Goal: Information Seeking & Learning: Learn about a topic

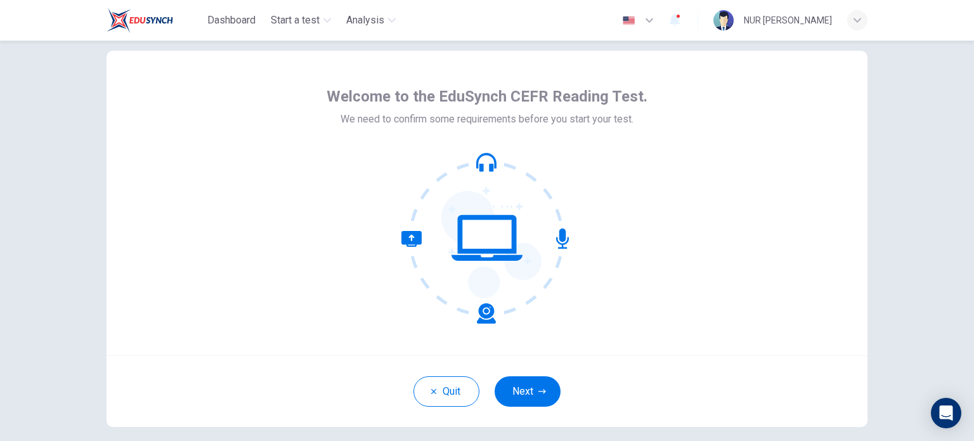
scroll to position [27, 0]
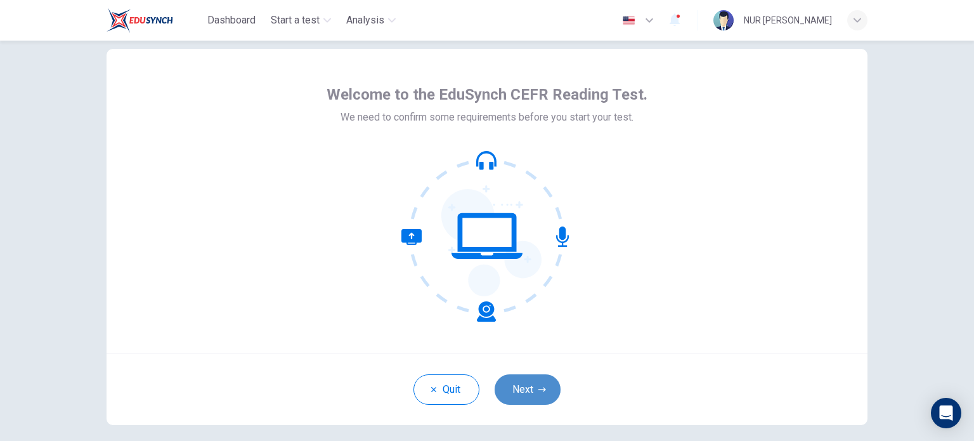
click at [534, 384] on button "Next" at bounding box center [528, 389] width 66 height 30
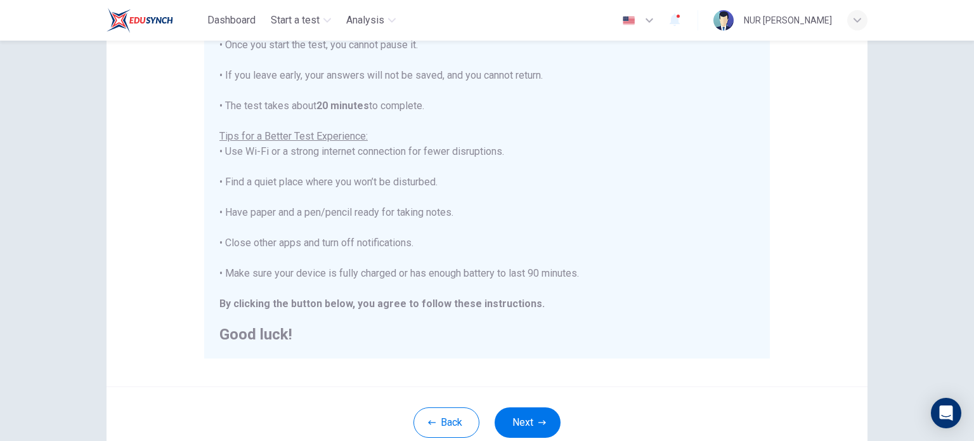
scroll to position [172, 0]
click at [529, 421] on button "Next" at bounding box center [528, 421] width 66 height 30
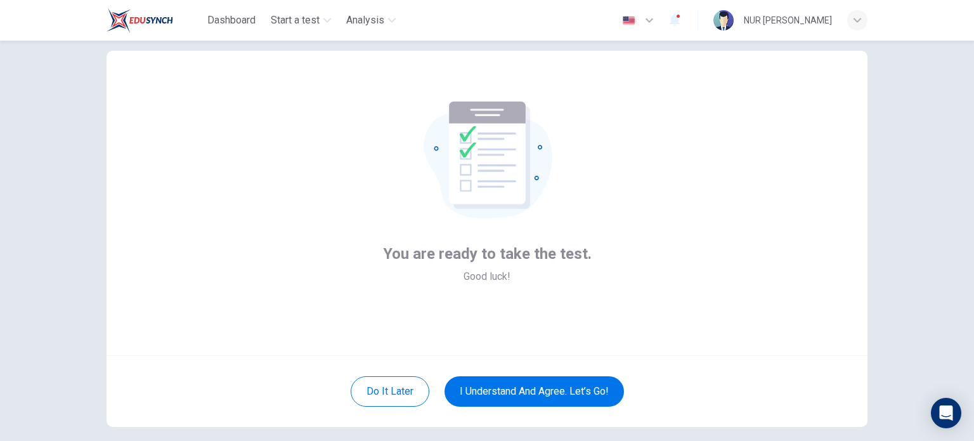
scroll to position [25, 0]
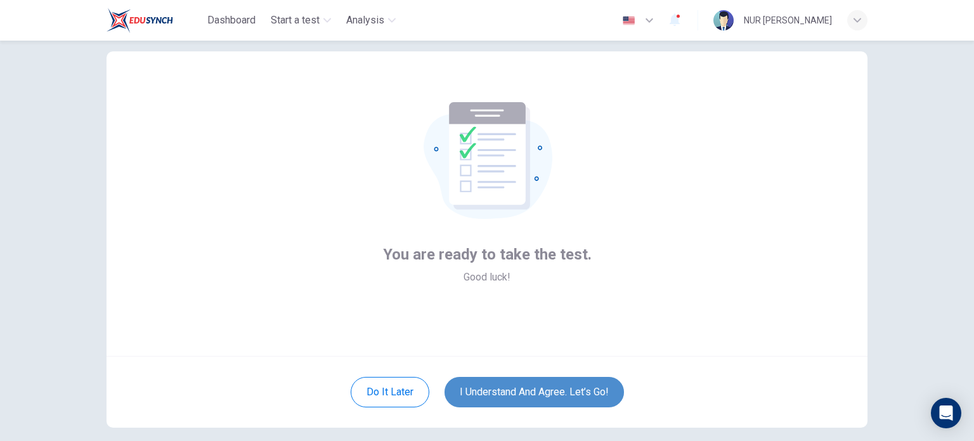
click at [583, 388] on button "I understand and agree. Let’s go!" at bounding box center [533, 392] width 179 height 30
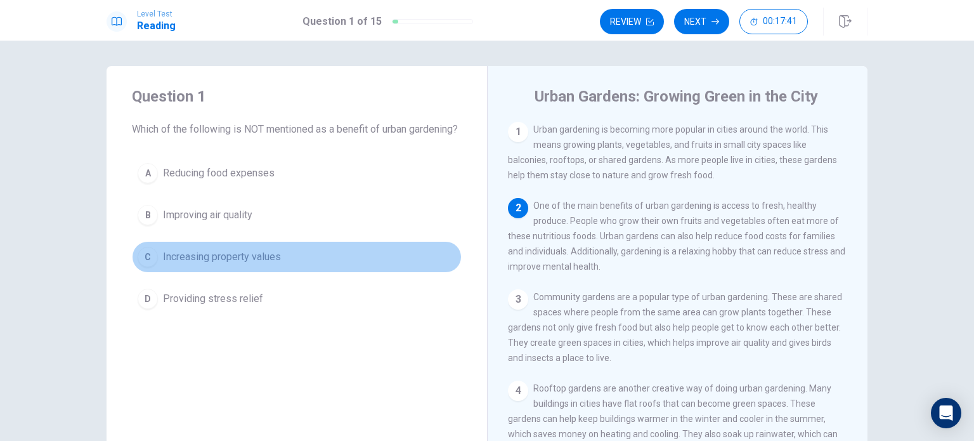
click at [260, 264] on span "Increasing property values" at bounding box center [222, 256] width 118 height 15
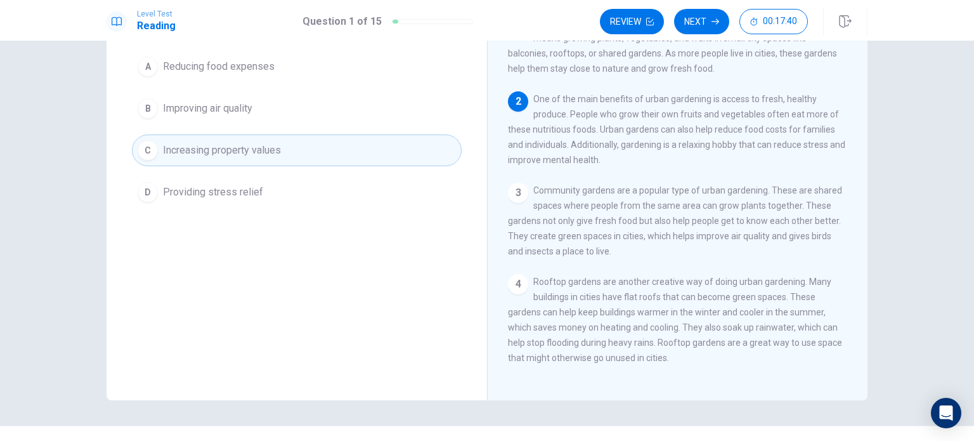
scroll to position [48, 0]
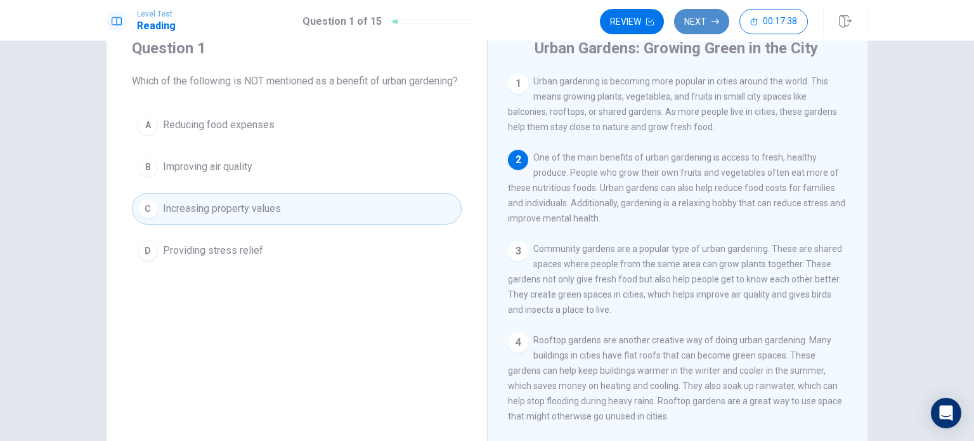
click at [713, 17] on button "Next" at bounding box center [701, 21] width 55 height 25
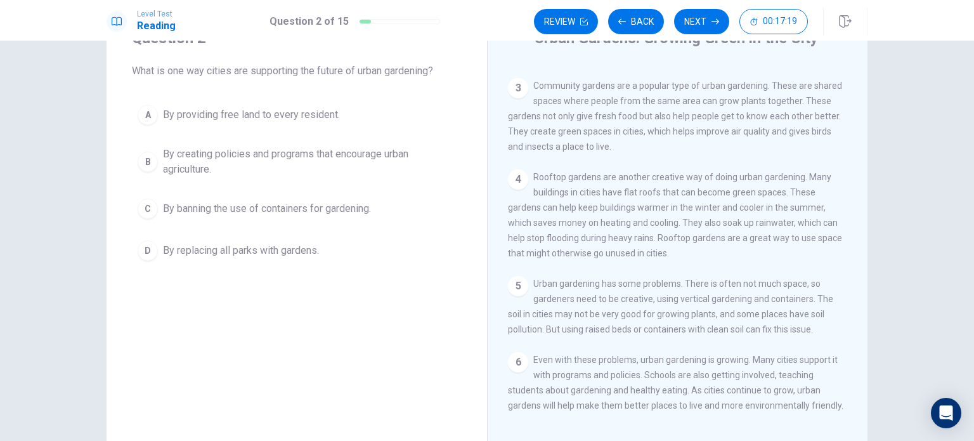
scroll to position [58, 0]
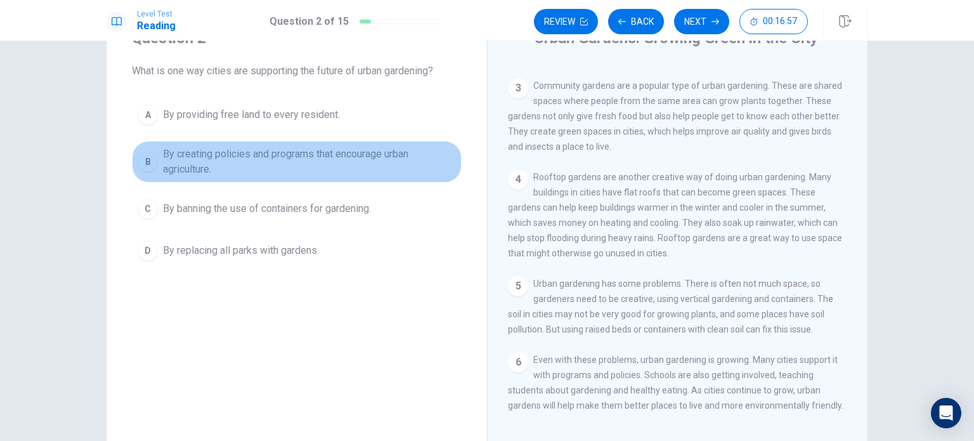
click at [252, 158] on span "By creating policies and programs that encourage urban agriculture." at bounding box center [309, 161] width 293 height 30
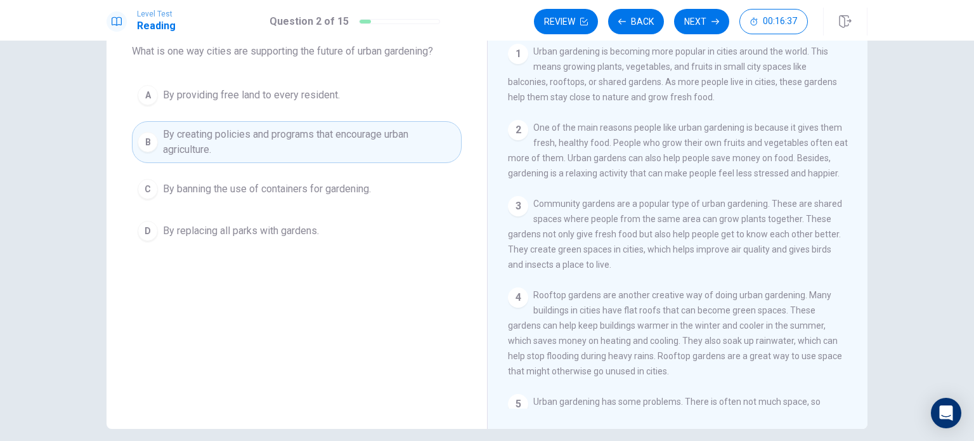
scroll to position [77, 0]
click at [593, 153] on div "2 One of the main reasons people like urban gardening is because it gives them …" at bounding box center [678, 150] width 340 height 61
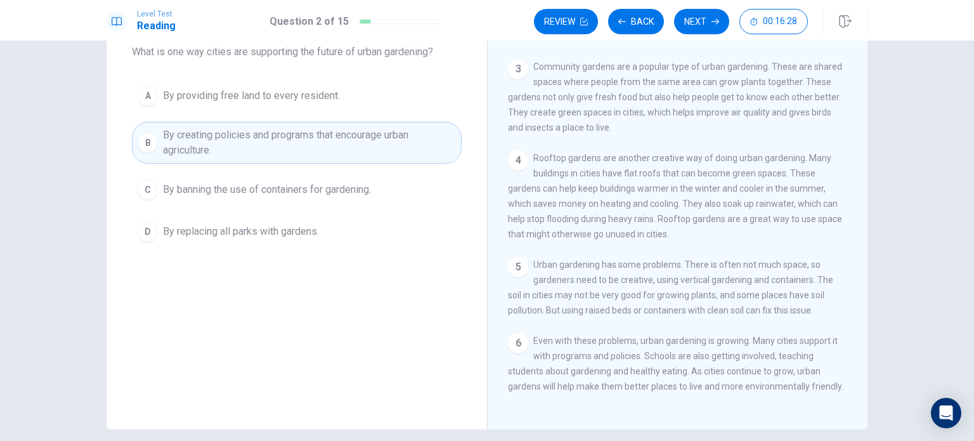
scroll to position [151, 0]
click at [695, 24] on button "Next" at bounding box center [701, 21] width 55 height 25
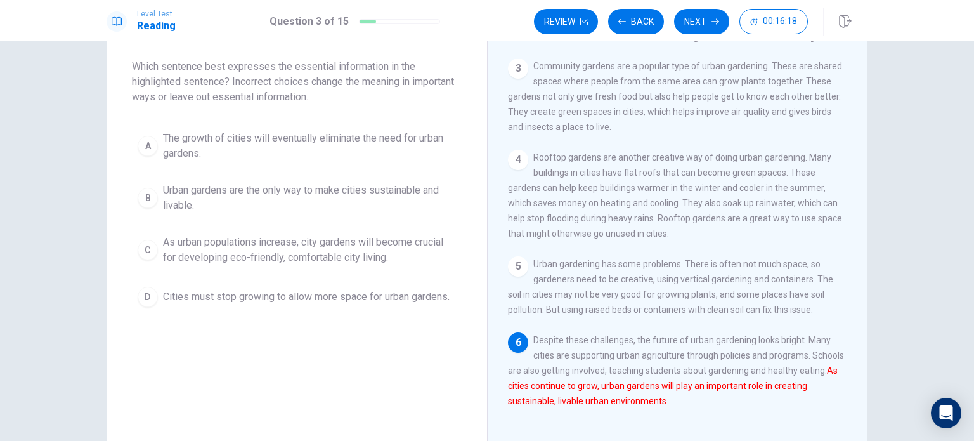
scroll to position [62, 0]
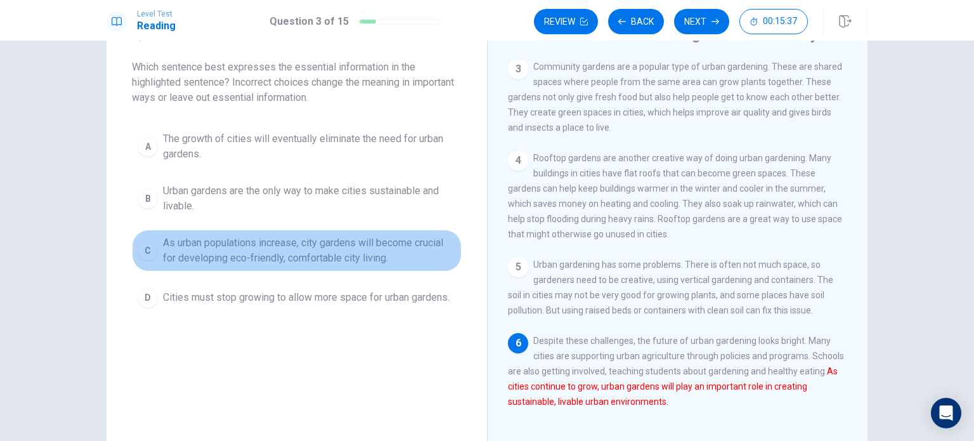
click at [311, 242] on span "As urban populations increase, city gardens will become crucial for developing …" at bounding box center [309, 250] width 293 height 30
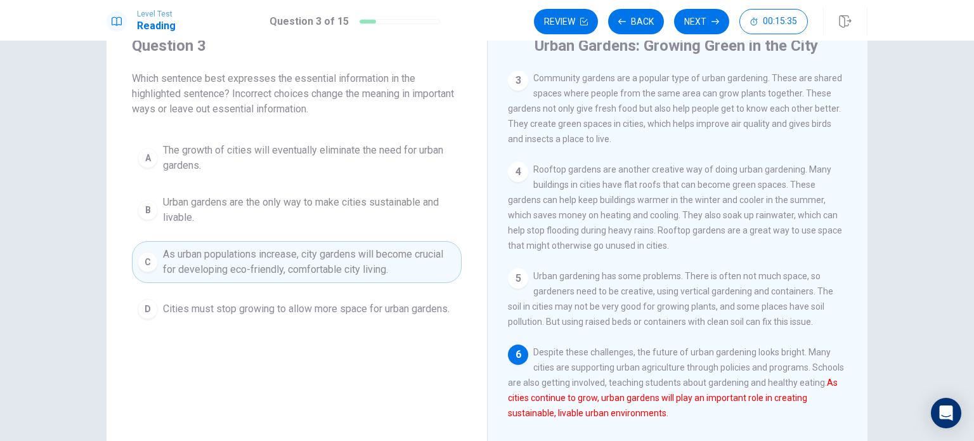
scroll to position [52, 0]
click at [705, 21] on button "Next" at bounding box center [701, 21] width 55 height 25
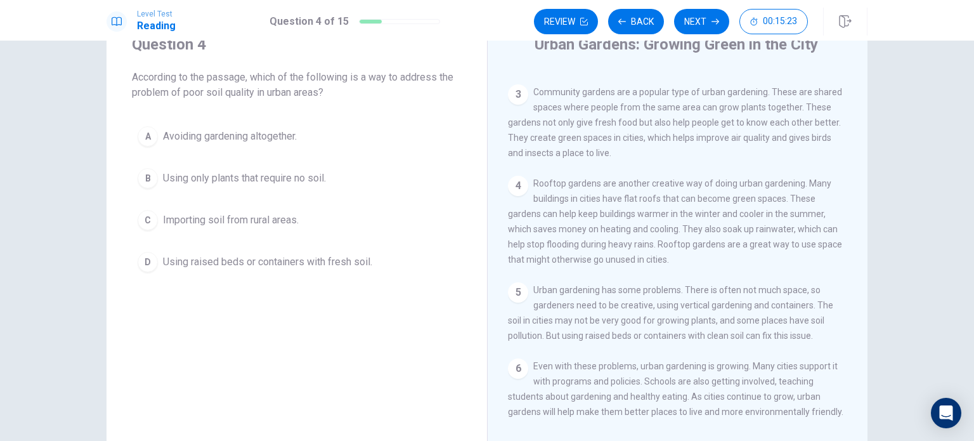
scroll to position [151, 0]
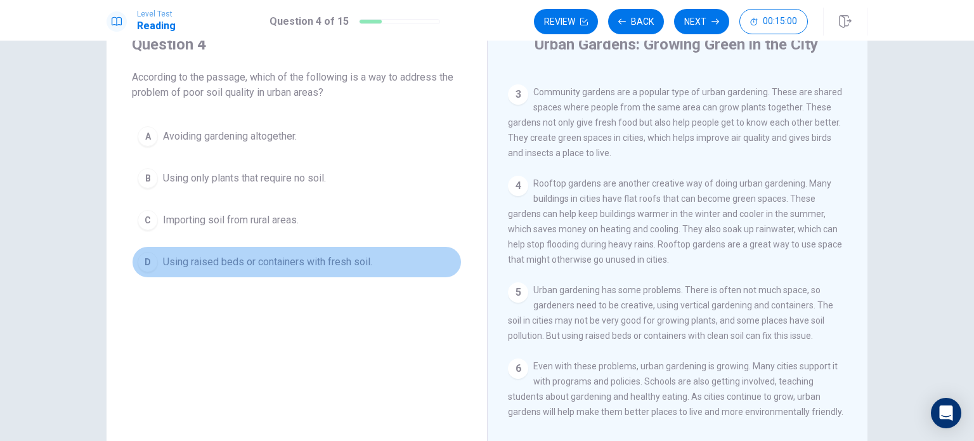
click at [305, 254] on span "Using raised beds or containers with fresh soil." at bounding box center [267, 261] width 209 height 15
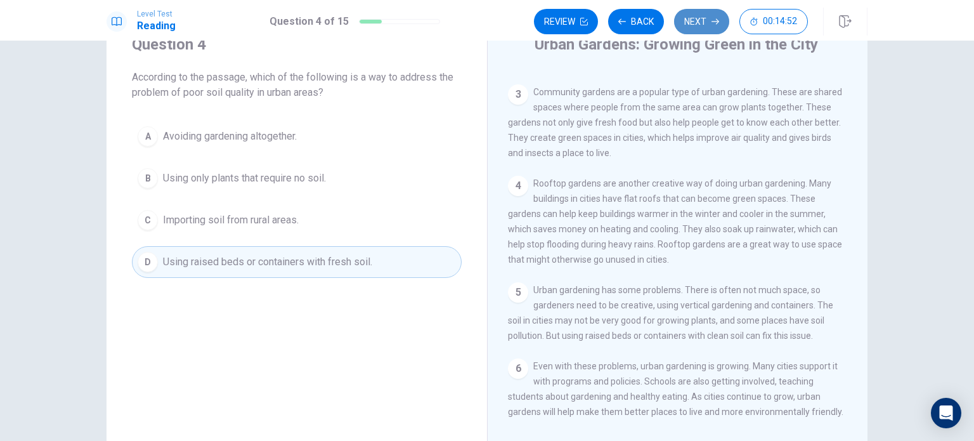
click at [697, 21] on button "Next" at bounding box center [701, 21] width 55 height 25
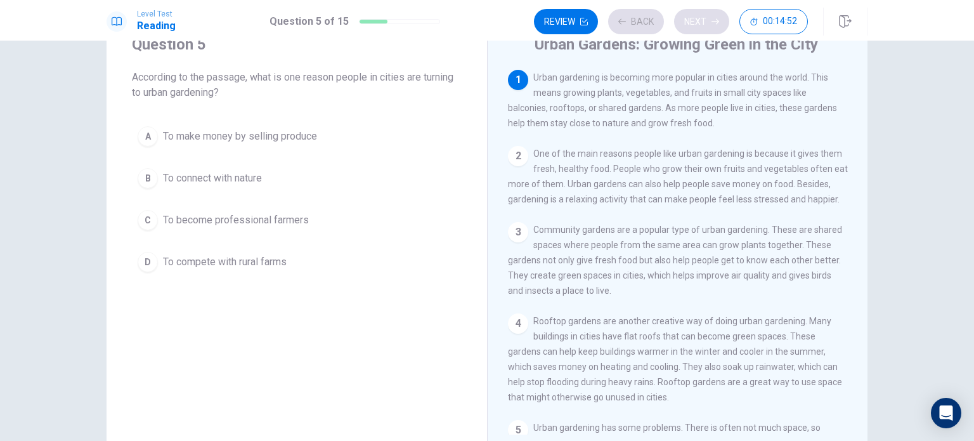
scroll to position [0, 0]
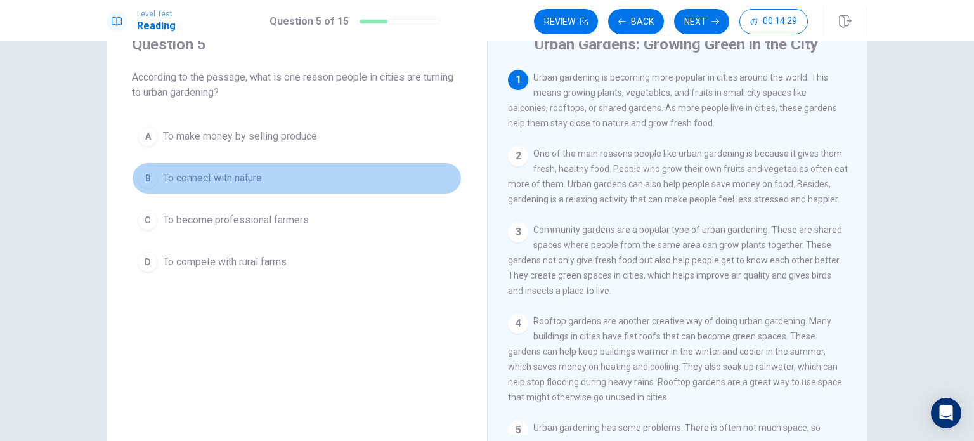
click at [295, 181] on button "B To connect with nature" at bounding box center [297, 178] width 330 height 32
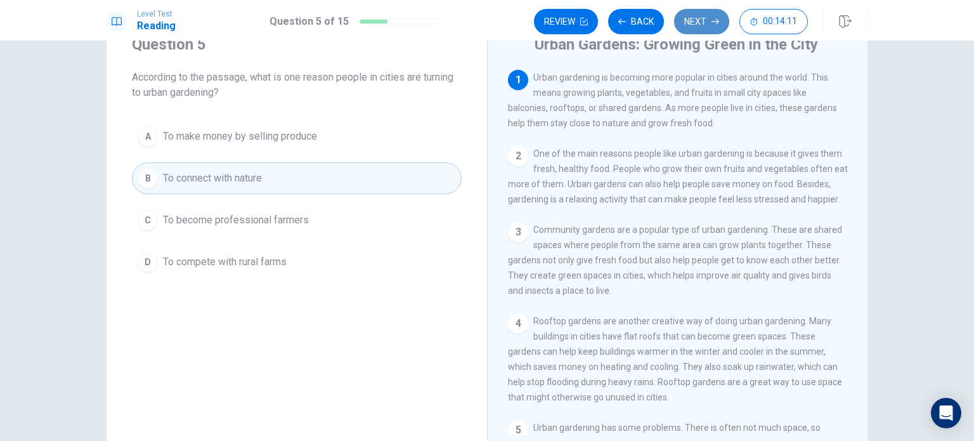
click at [695, 19] on button "Next" at bounding box center [701, 21] width 55 height 25
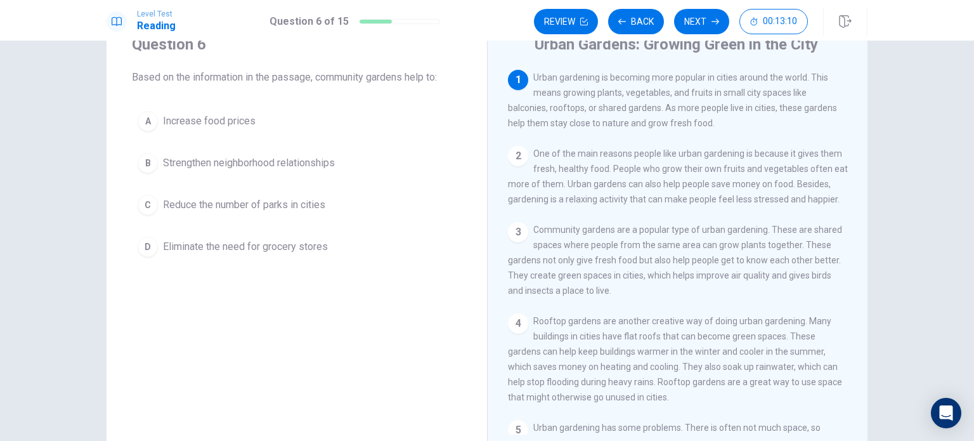
scroll to position [1, 0]
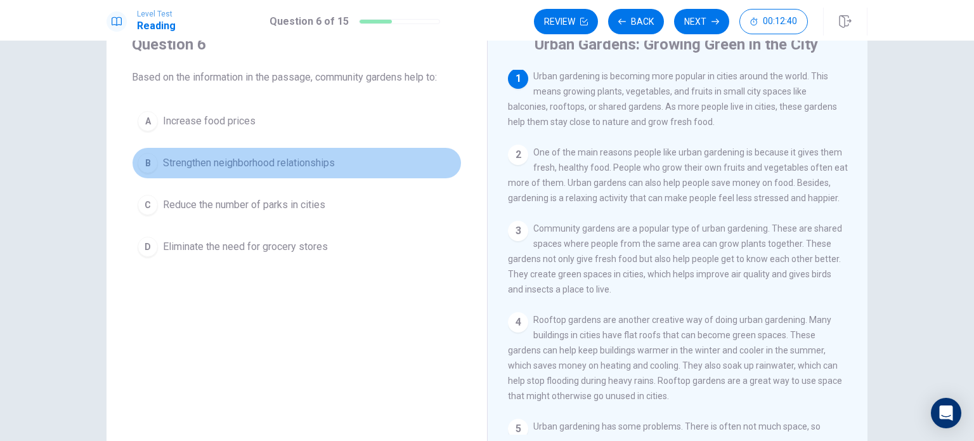
click at [247, 159] on span "Strengthen neighborhood relationships" at bounding box center [249, 162] width 172 height 15
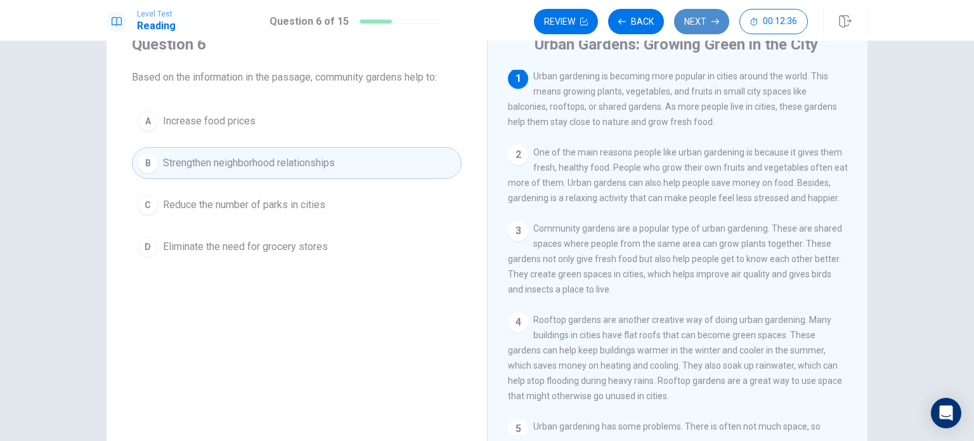
click at [697, 22] on button "Next" at bounding box center [701, 21] width 55 height 25
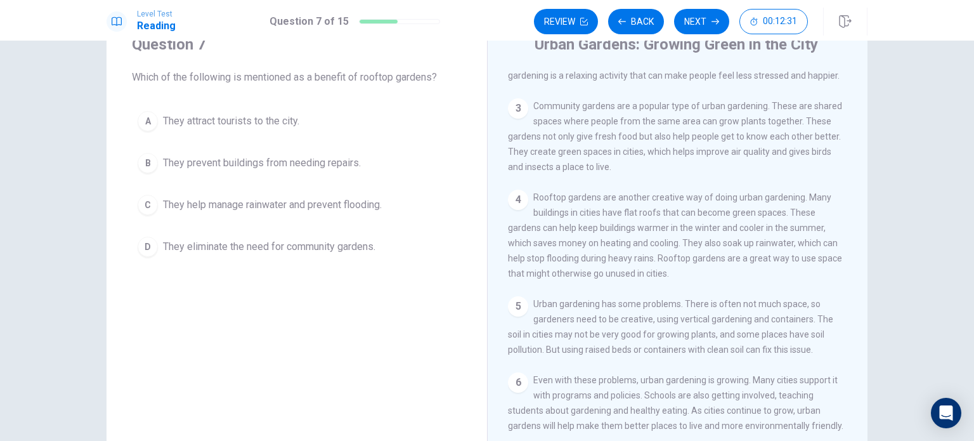
scroll to position [151, 0]
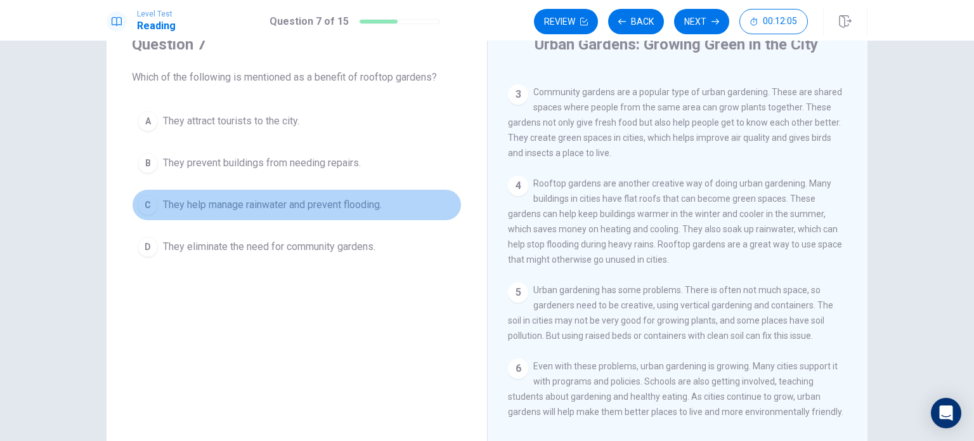
click at [328, 208] on span "They help manage rainwater and prevent flooding." at bounding box center [272, 204] width 219 height 15
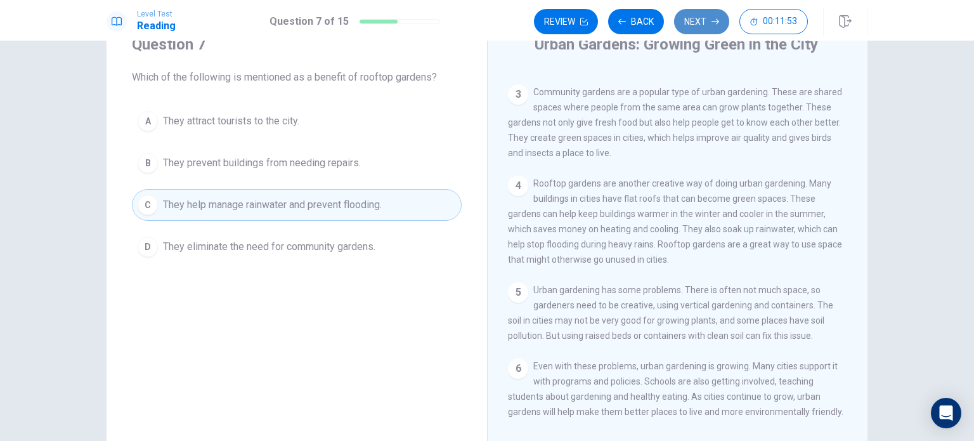
click at [704, 21] on button "Next" at bounding box center [701, 21] width 55 height 25
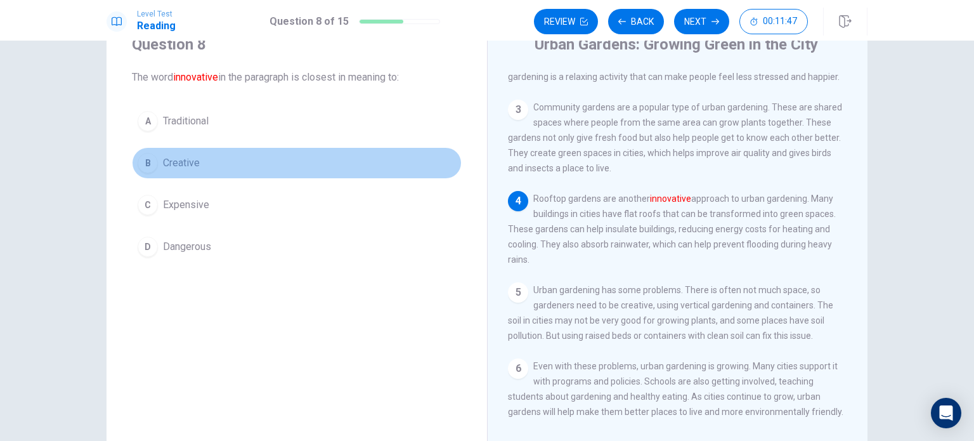
click at [225, 160] on button "B Creative" at bounding box center [297, 163] width 330 height 32
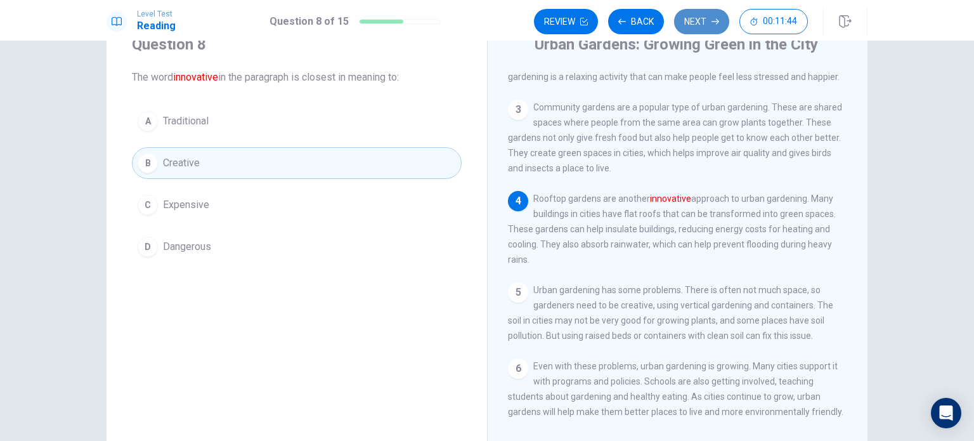
click at [707, 27] on button "Next" at bounding box center [701, 21] width 55 height 25
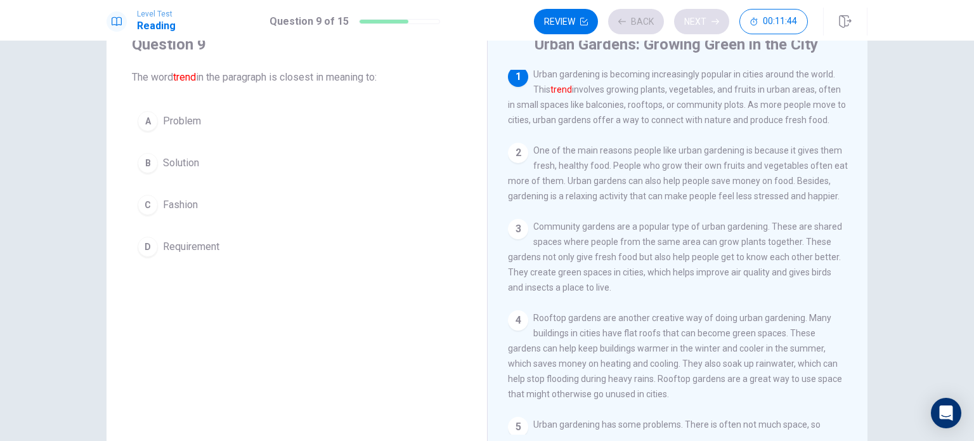
scroll to position [0, 0]
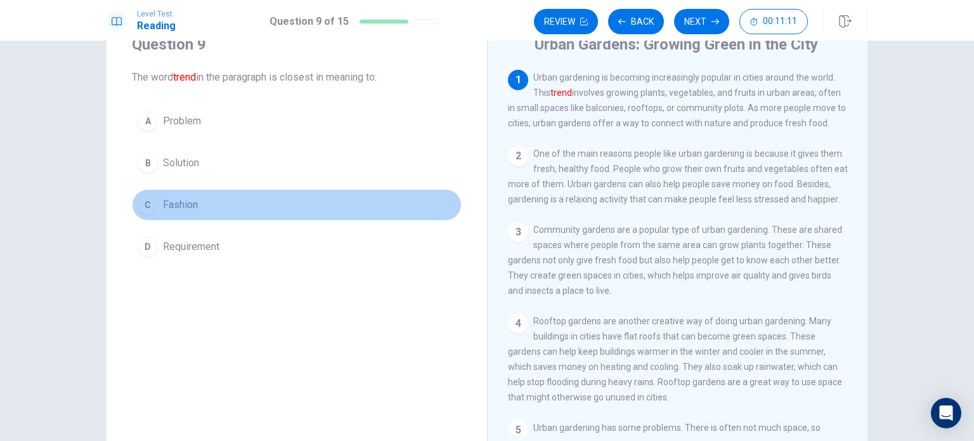
click at [234, 210] on button "C Fashion" at bounding box center [297, 205] width 330 height 32
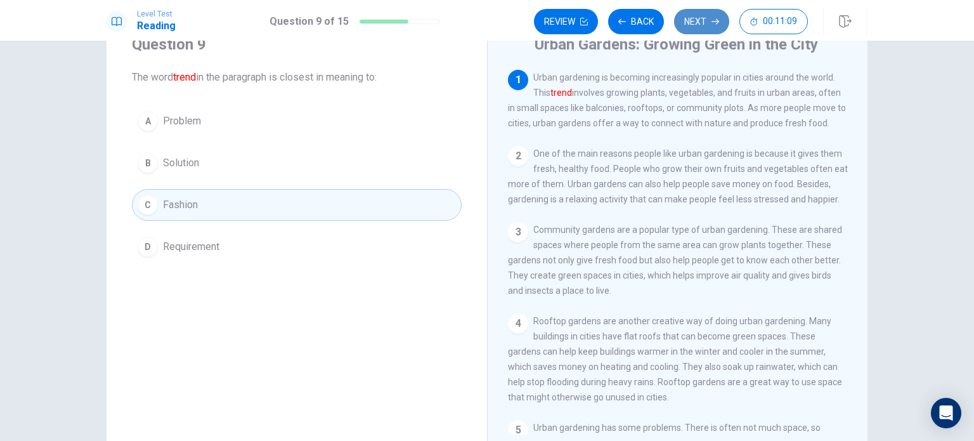
click at [711, 23] on button "Next" at bounding box center [701, 21] width 55 height 25
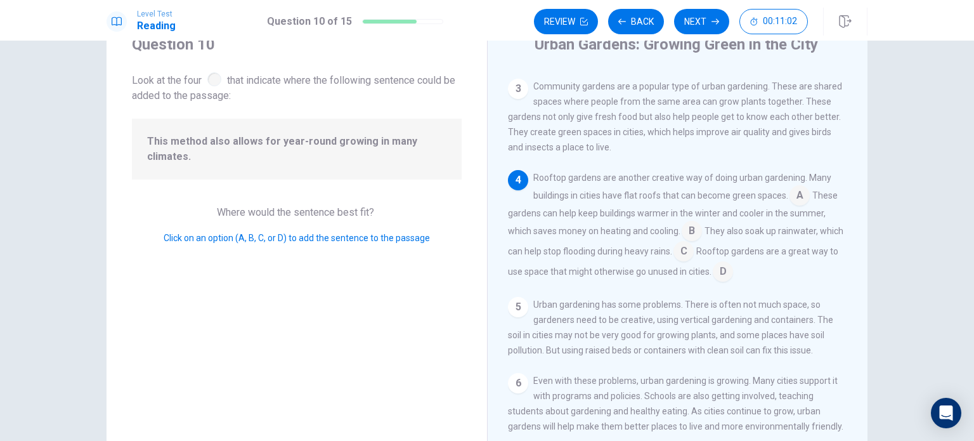
scroll to position [144, 0]
click at [694, 261] on input at bounding box center [683, 252] width 20 height 20
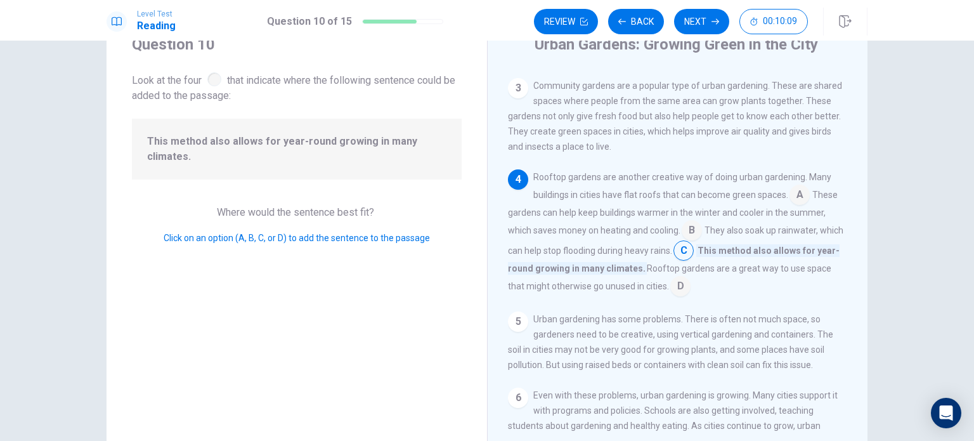
click at [690, 294] on input at bounding box center [680, 287] width 20 height 20
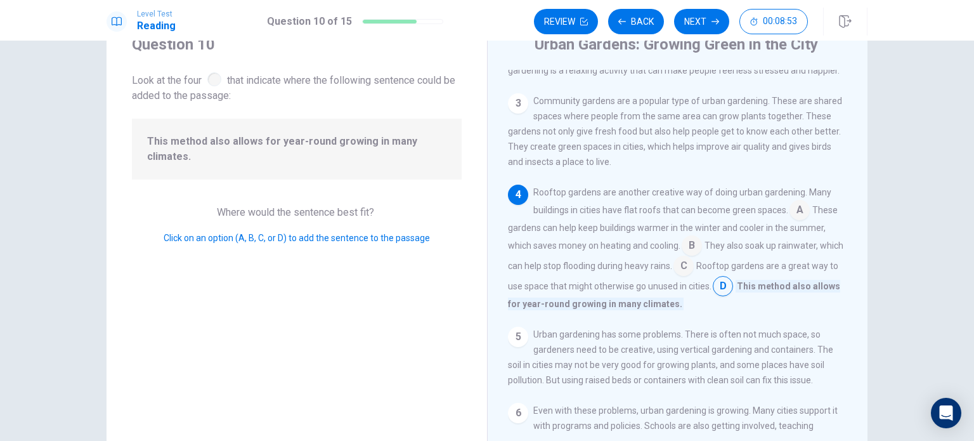
scroll to position [129, 0]
click at [702, 25] on button "Next" at bounding box center [701, 21] width 55 height 25
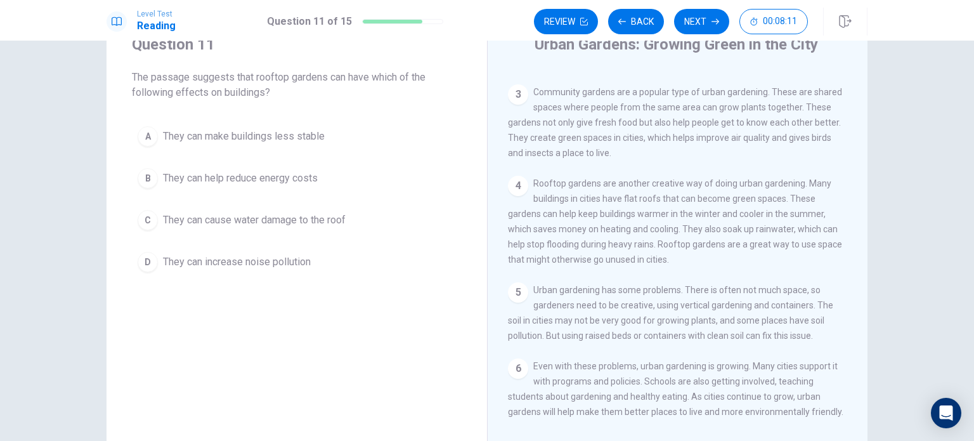
scroll to position [151, 0]
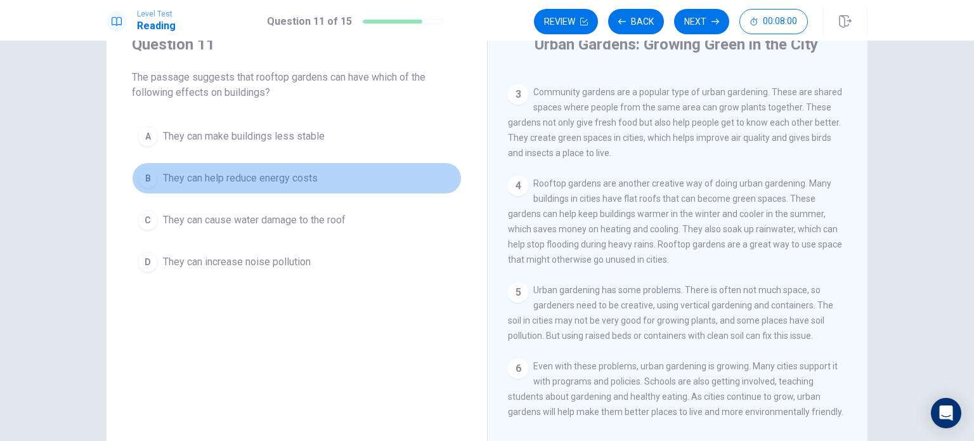
click at [309, 181] on span "They can help reduce energy costs" at bounding box center [240, 178] width 155 height 15
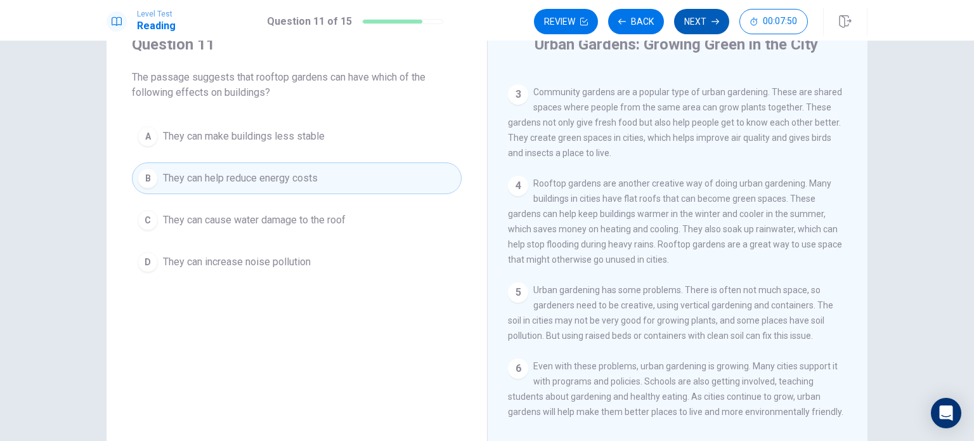
click at [699, 30] on button "Next" at bounding box center [701, 21] width 55 height 25
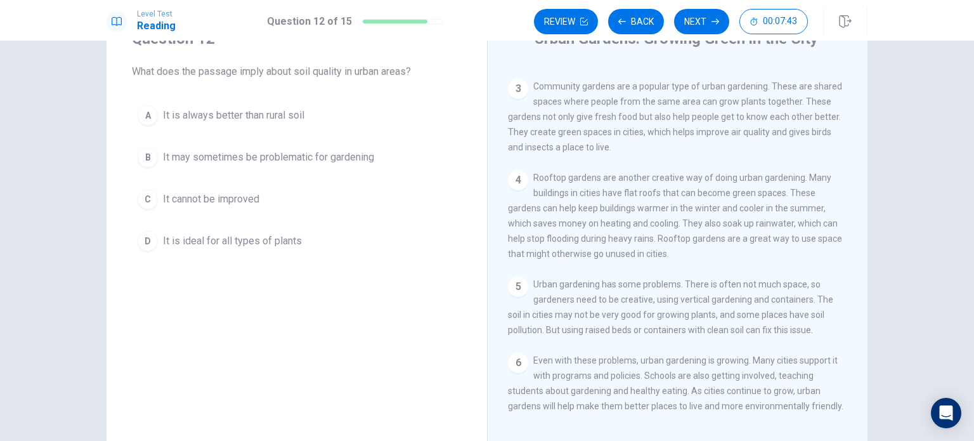
scroll to position [57, 0]
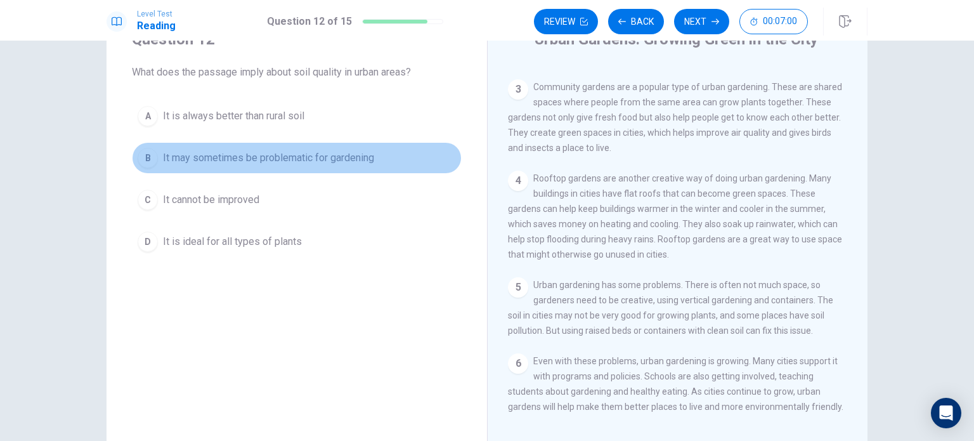
click at [374, 154] on button "B It may sometimes be problematic for gardening" at bounding box center [297, 158] width 330 height 32
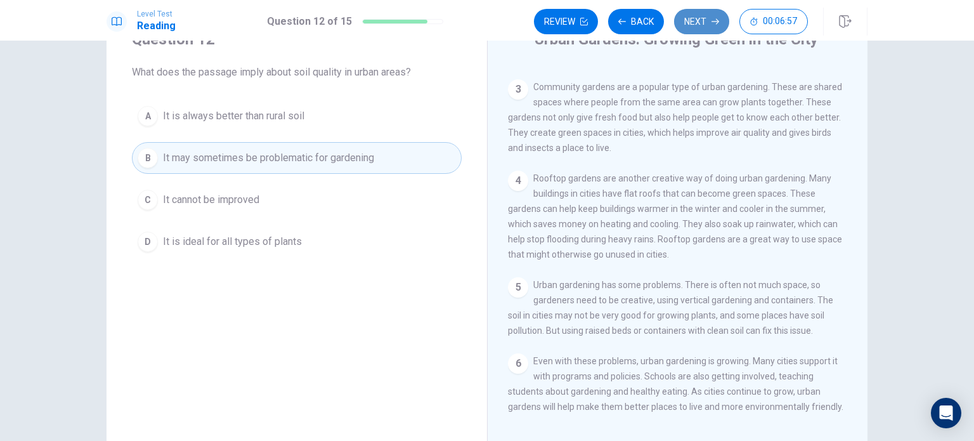
click at [690, 29] on button "Next" at bounding box center [701, 21] width 55 height 25
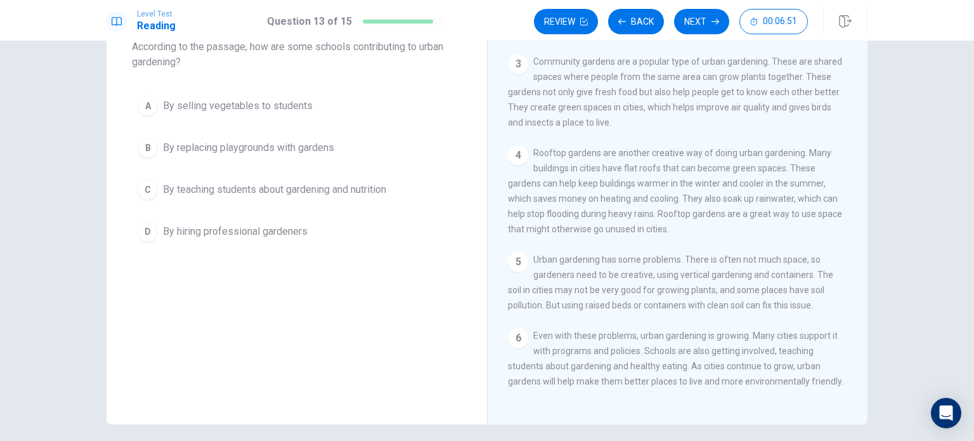
scroll to position [85, 0]
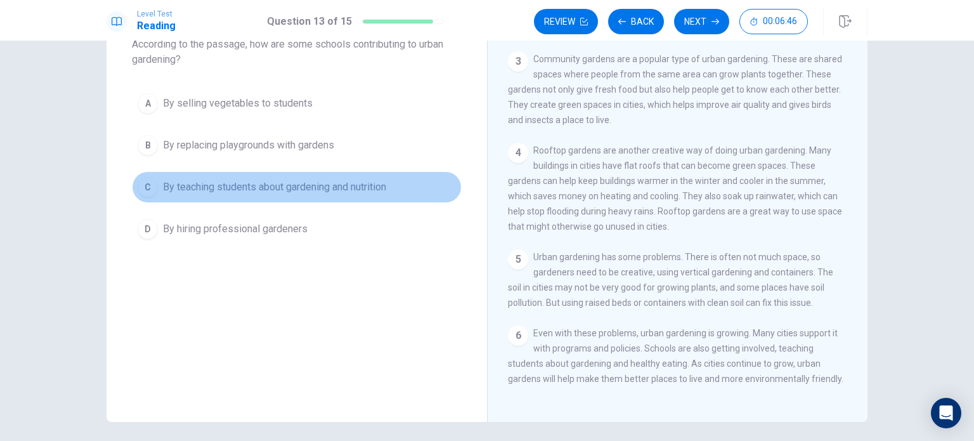
click at [383, 187] on span "By teaching students about gardening and nutrition" at bounding box center [274, 186] width 223 height 15
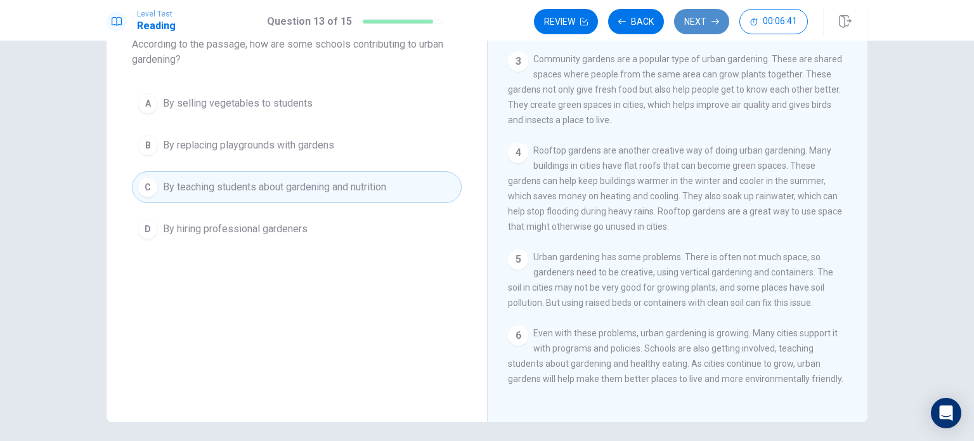
click at [700, 20] on button "Next" at bounding box center [701, 21] width 55 height 25
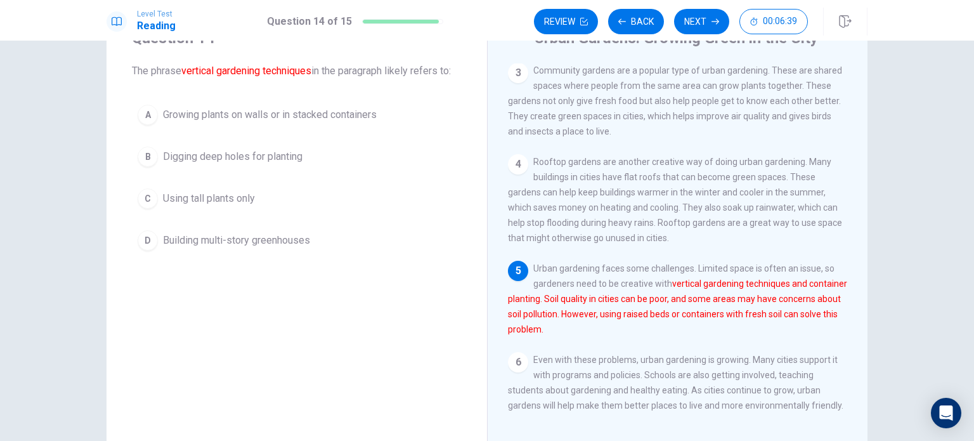
scroll to position [58, 0]
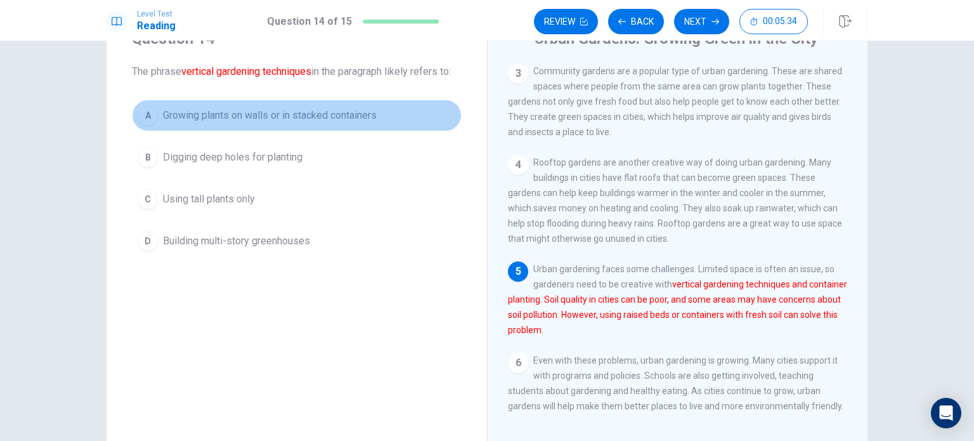
click at [322, 117] on span "Growing plants on walls or in stacked containers" at bounding box center [270, 115] width 214 height 15
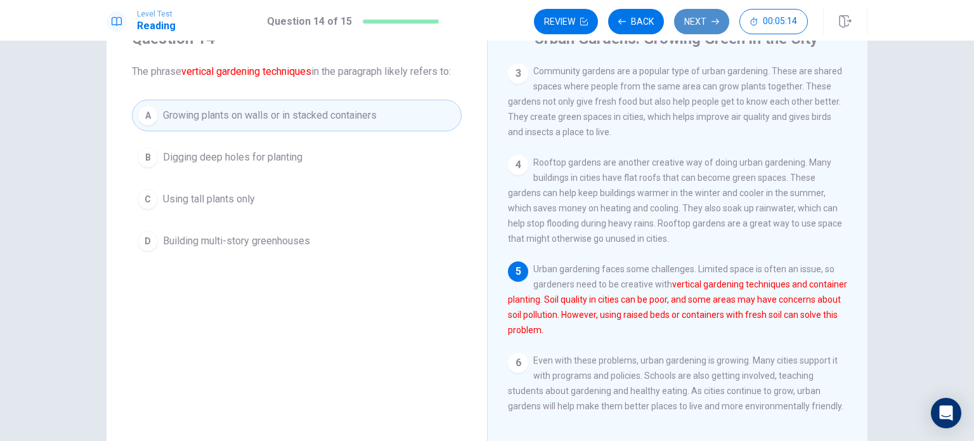
click at [704, 20] on button "Next" at bounding box center [701, 21] width 55 height 25
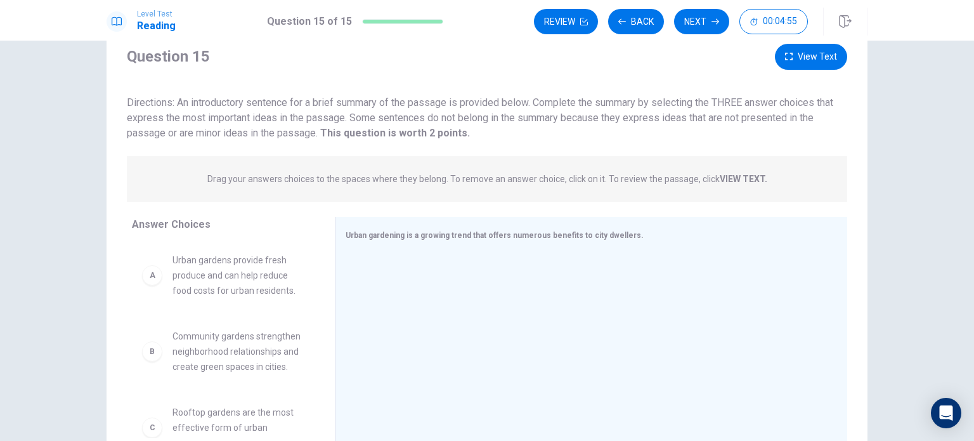
scroll to position [25, 0]
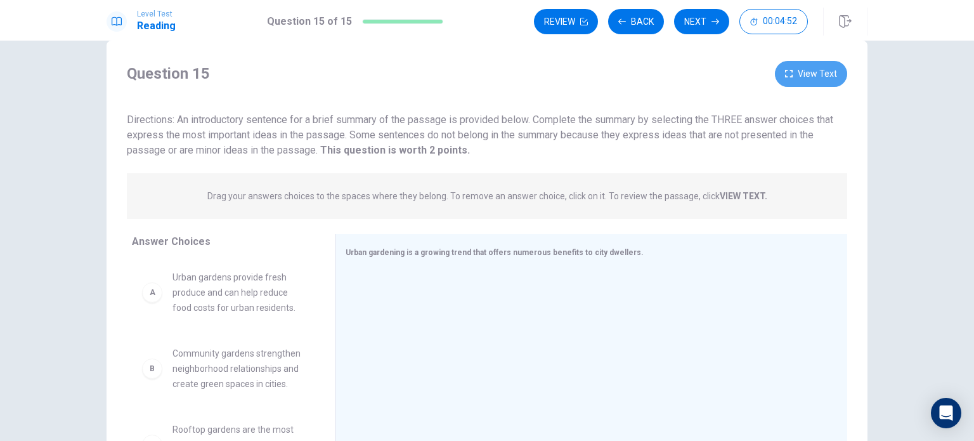
click at [810, 70] on button "View Text" at bounding box center [811, 74] width 72 height 26
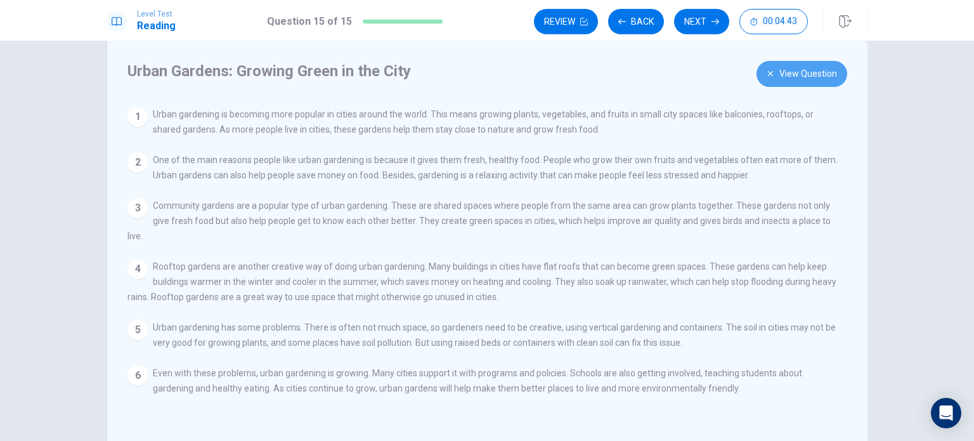
click at [794, 70] on button "View Question" at bounding box center [801, 74] width 91 height 26
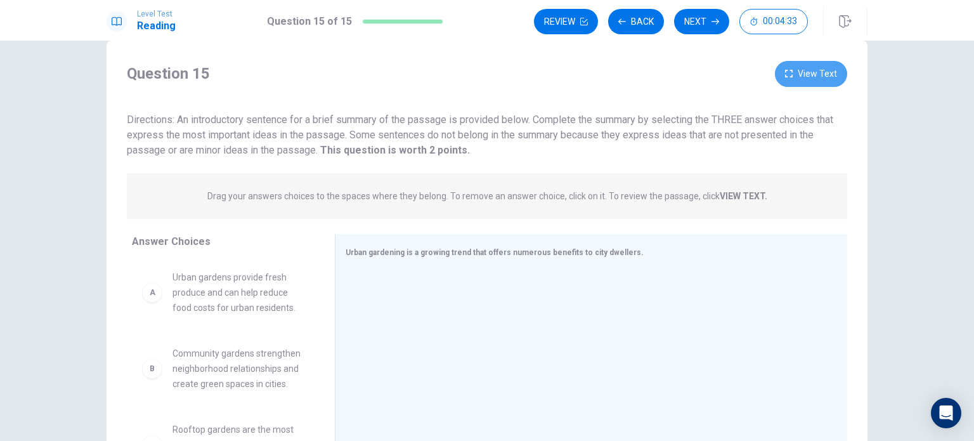
click at [794, 70] on button "View Text" at bounding box center [811, 74] width 72 height 26
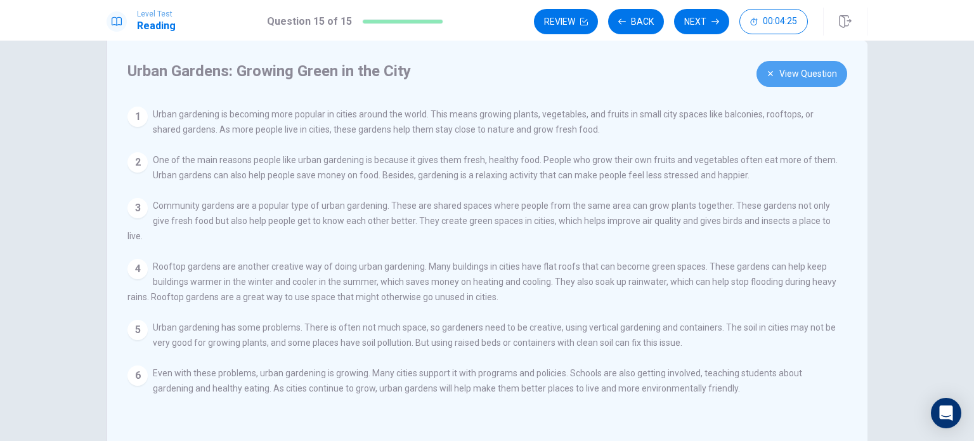
click at [794, 70] on button "View Question" at bounding box center [801, 74] width 91 height 26
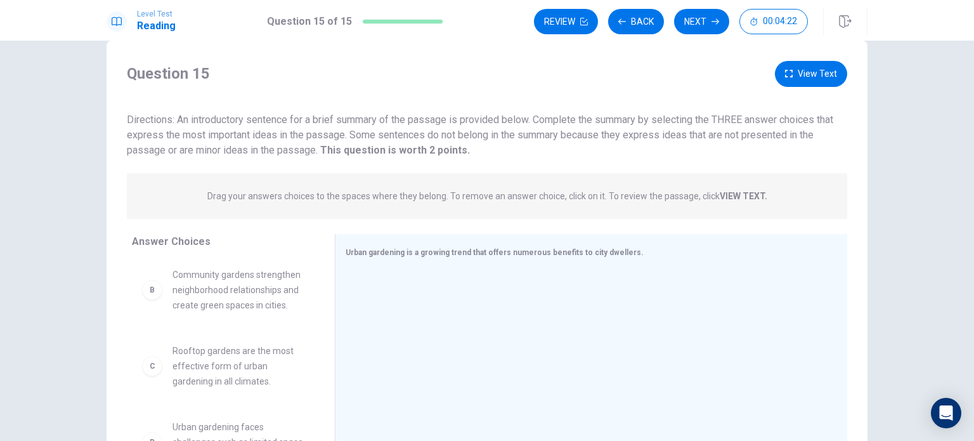
scroll to position [80, 0]
click at [830, 64] on button "View Text" at bounding box center [811, 74] width 72 height 26
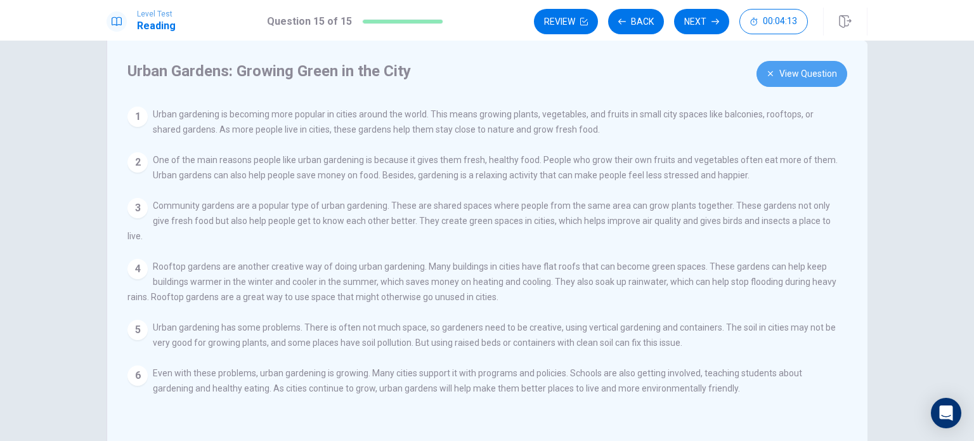
click at [812, 80] on button "View Question" at bounding box center [801, 74] width 91 height 26
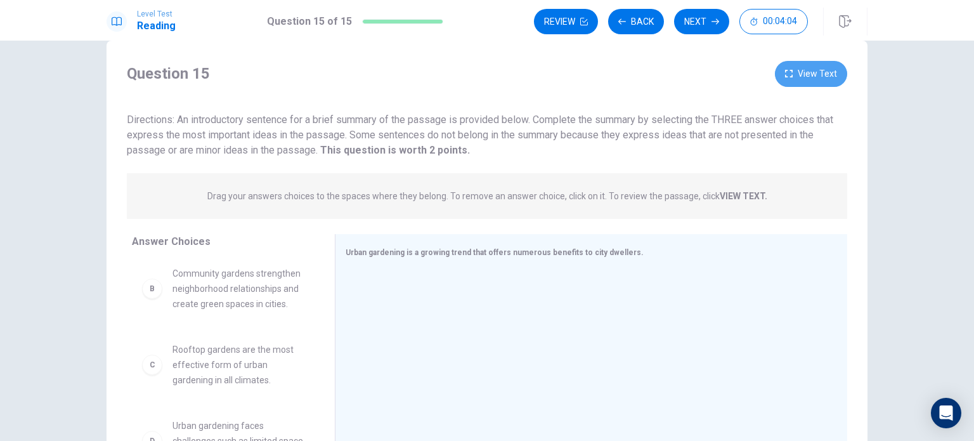
click at [799, 77] on button "View Text" at bounding box center [811, 74] width 72 height 26
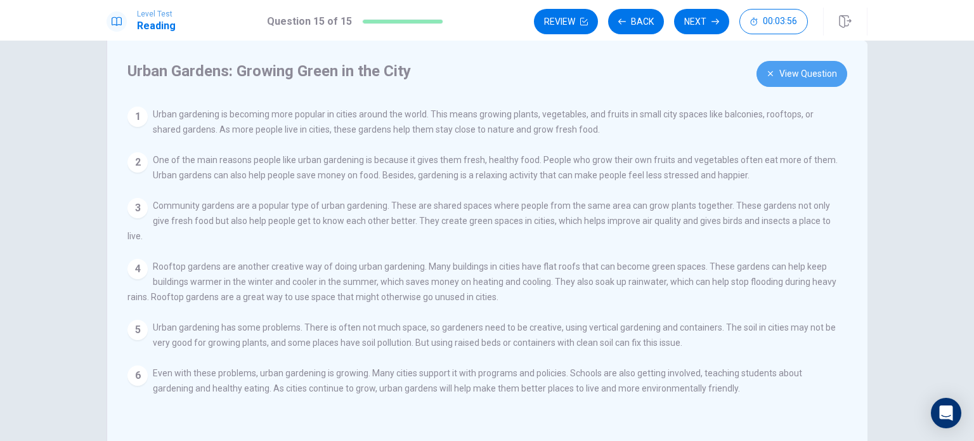
click at [810, 77] on button "View Question" at bounding box center [801, 74] width 91 height 26
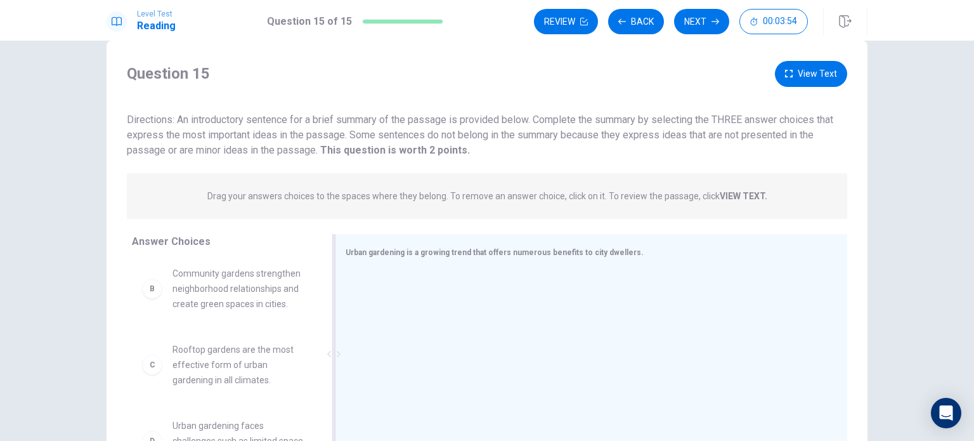
scroll to position [78, 0]
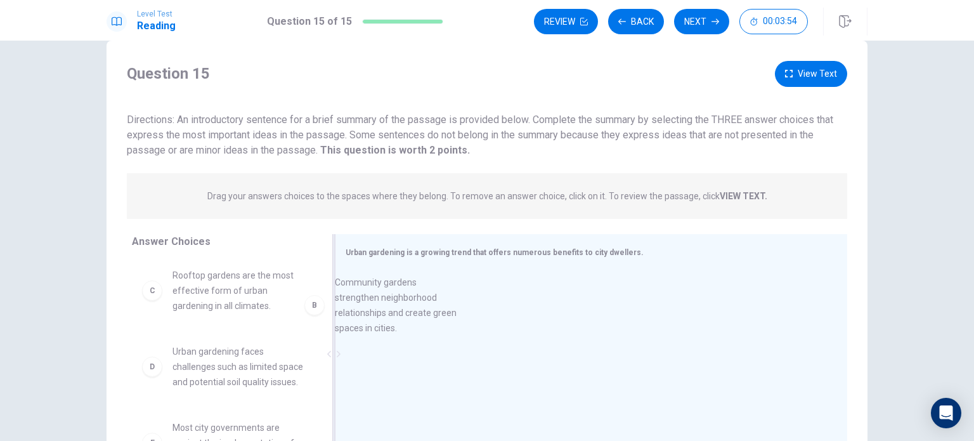
drag, startPoint x: 247, startPoint y: 297, endPoint x: 454, endPoint y: 309, distance: 207.7
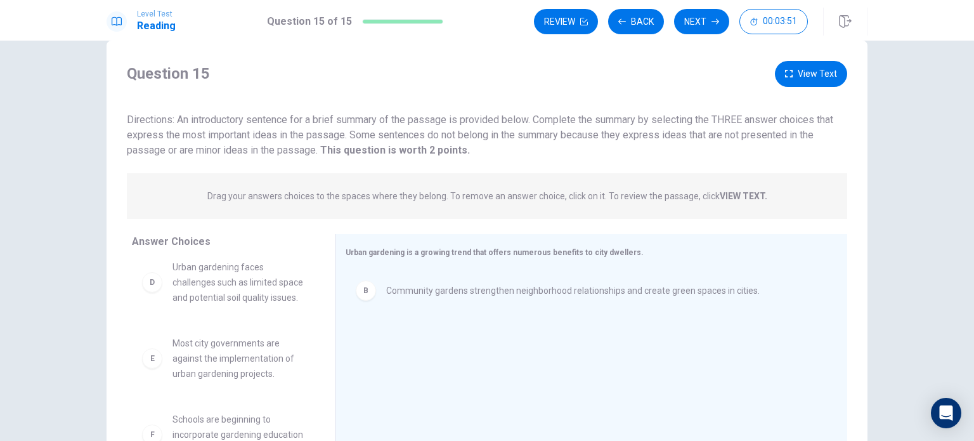
scroll to position [162, 0]
click at [818, 75] on button "View Text" at bounding box center [811, 74] width 72 height 26
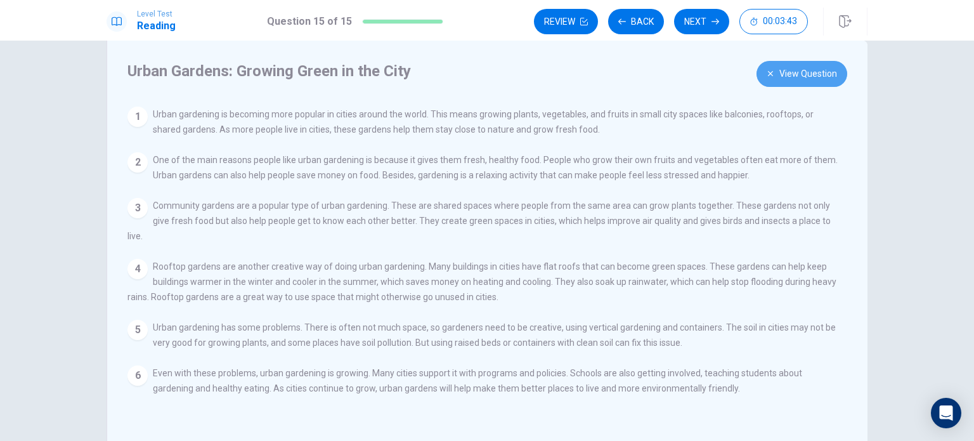
click at [784, 65] on button "View Question" at bounding box center [801, 74] width 91 height 26
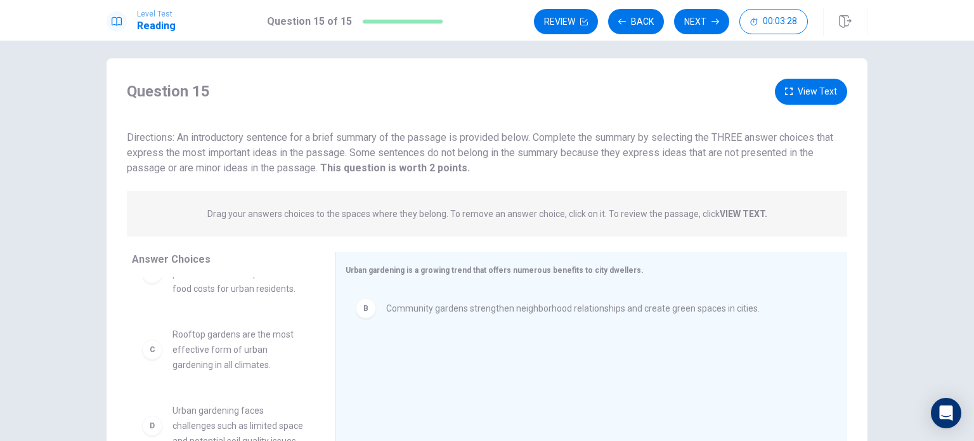
scroll to position [7, 0]
click at [817, 101] on button "View Text" at bounding box center [811, 92] width 72 height 26
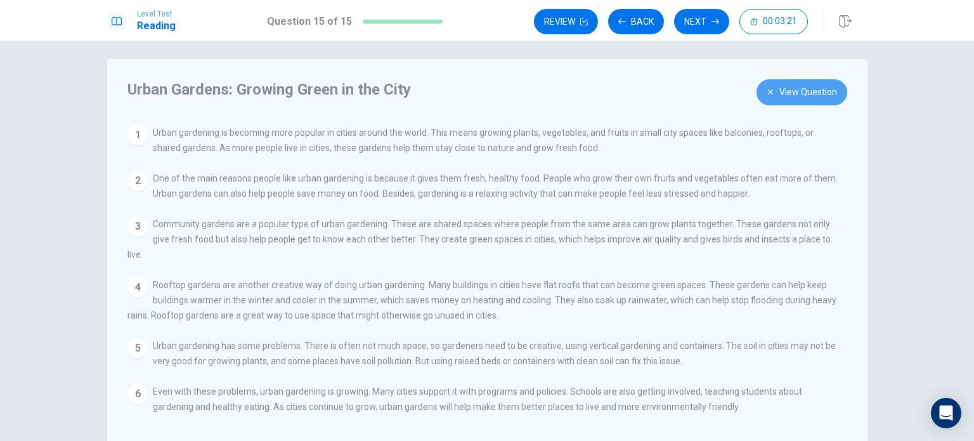
click at [779, 100] on button "View Question" at bounding box center [801, 92] width 91 height 26
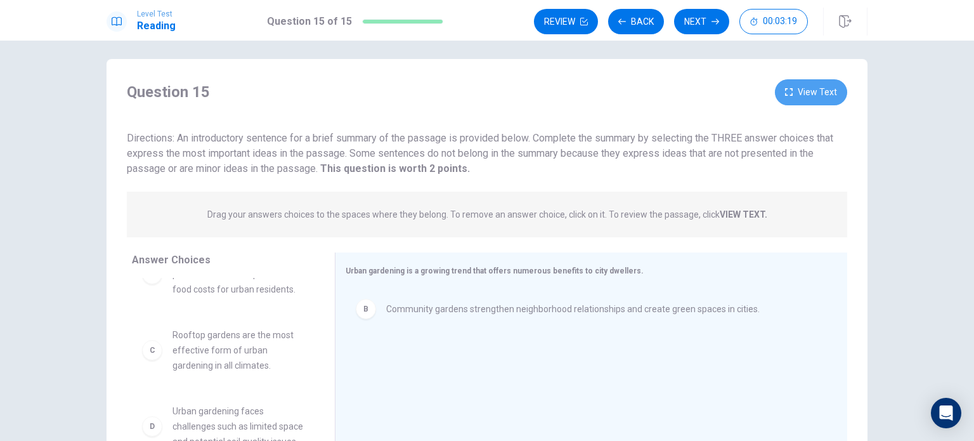
click at [779, 100] on button "View Text" at bounding box center [811, 92] width 72 height 26
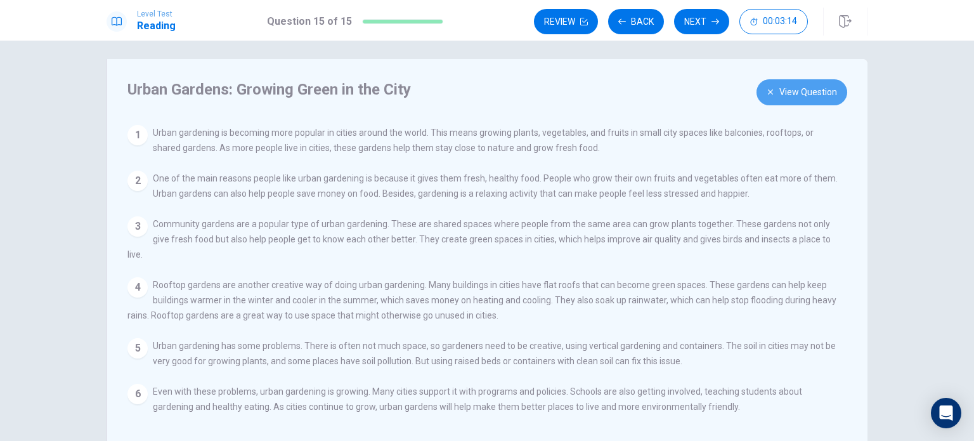
click at [779, 100] on button "View Question" at bounding box center [801, 92] width 91 height 26
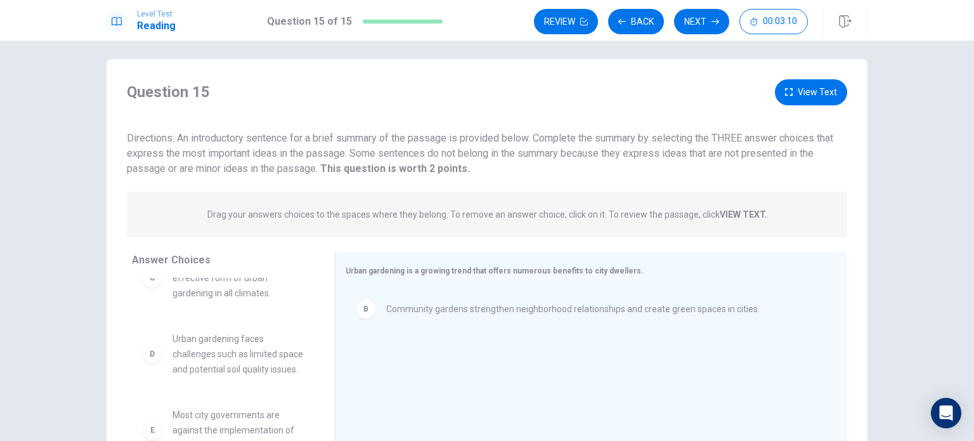
scroll to position [114, 0]
click at [827, 96] on button "View Text" at bounding box center [811, 92] width 72 height 26
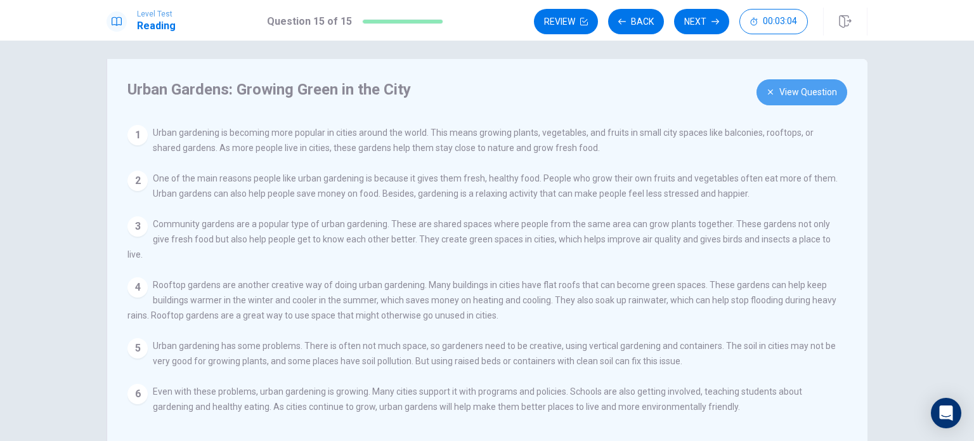
click at [827, 96] on button "View Question" at bounding box center [801, 92] width 91 height 26
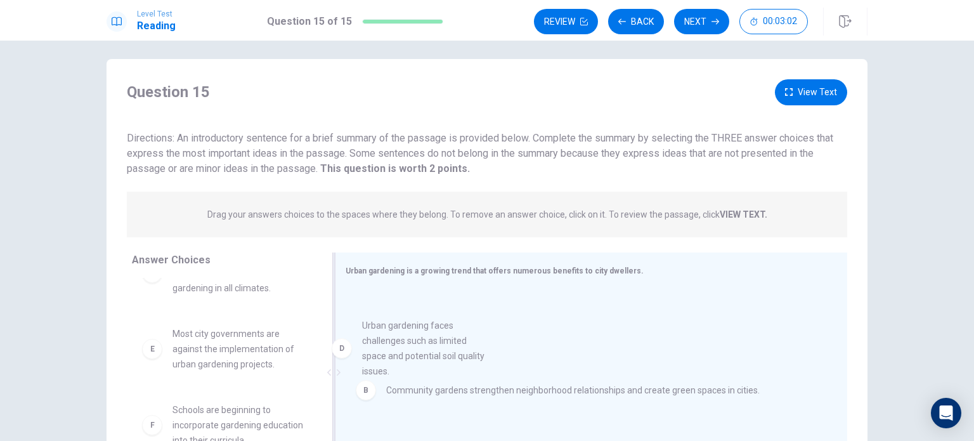
drag, startPoint x: 199, startPoint y: 341, endPoint x: 417, endPoint y: 337, distance: 217.5
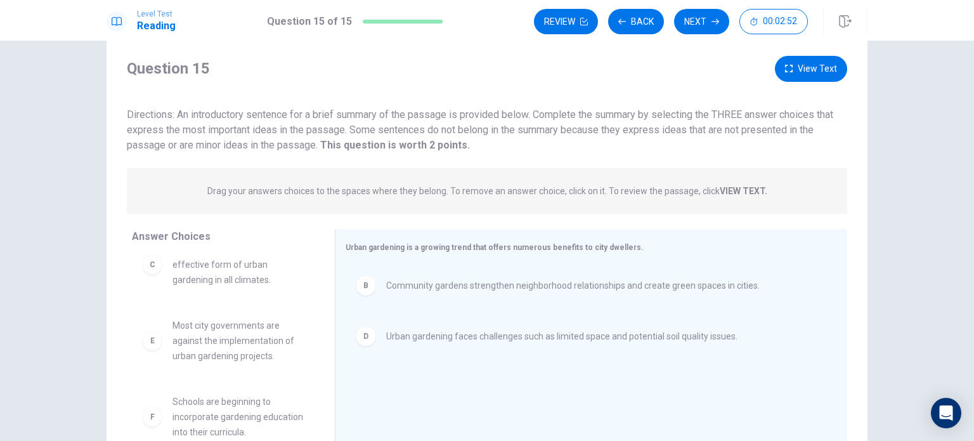
scroll to position [27, 0]
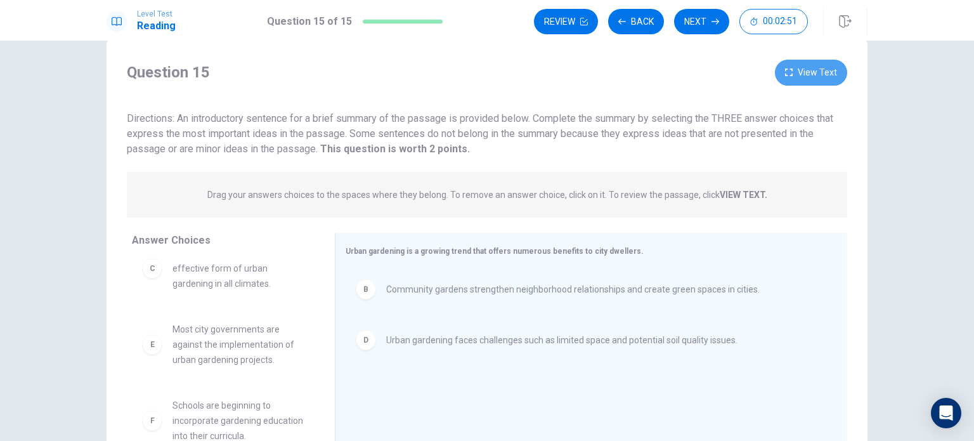
click at [806, 69] on button "View Text" at bounding box center [811, 73] width 72 height 26
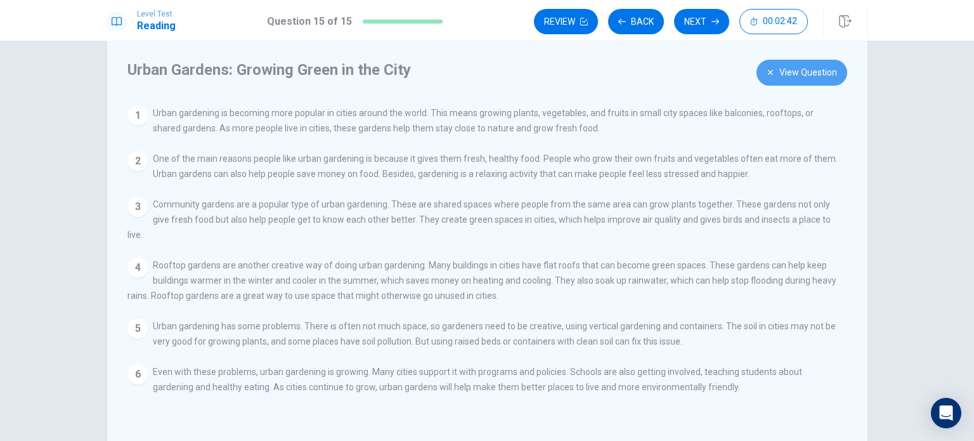
click at [771, 65] on button "View Question" at bounding box center [801, 73] width 91 height 26
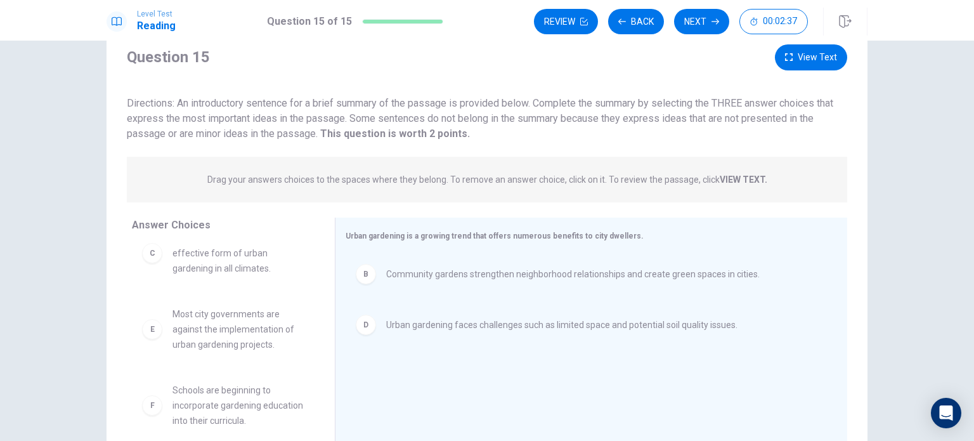
scroll to position [43, 0]
click at [808, 66] on button "View Text" at bounding box center [811, 56] width 72 height 26
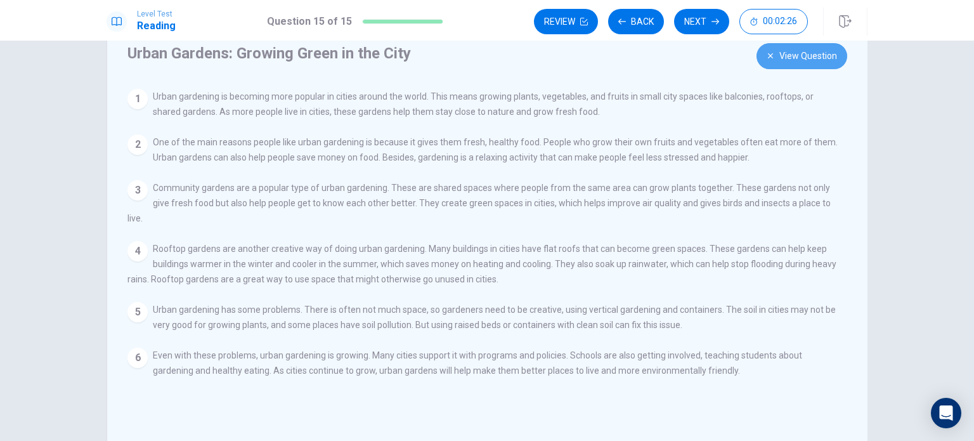
click at [791, 60] on button "View Question" at bounding box center [801, 56] width 91 height 26
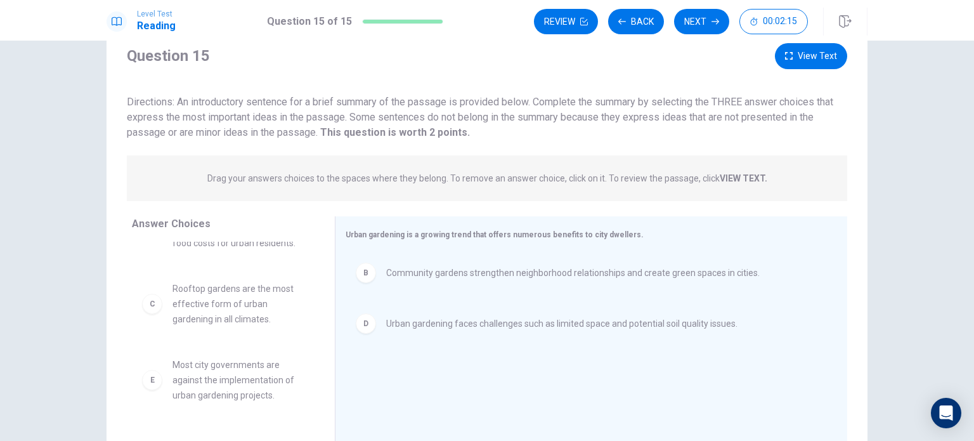
scroll to position [0, 0]
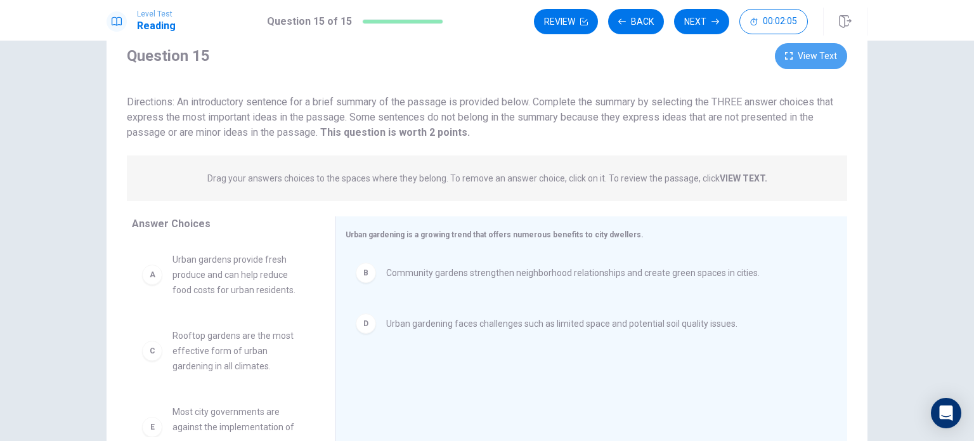
click at [799, 55] on button "View Text" at bounding box center [811, 56] width 72 height 26
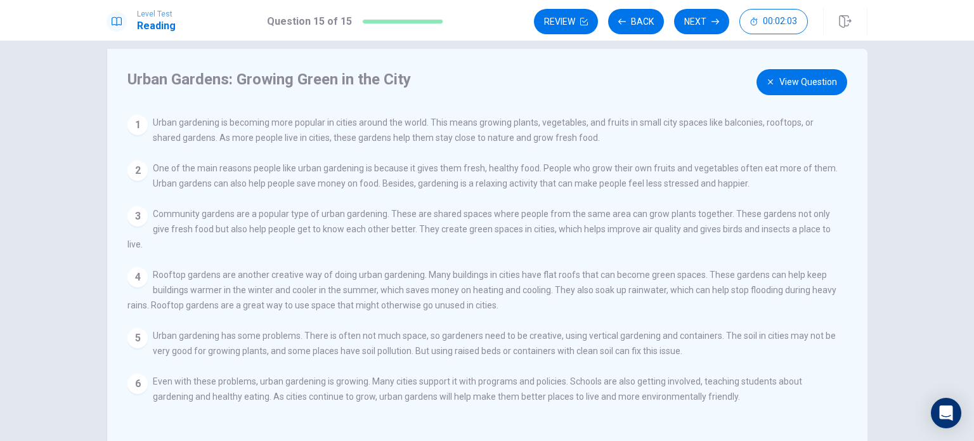
scroll to position [15, 0]
click at [781, 89] on button "View Question" at bounding box center [801, 84] width 91 height 26
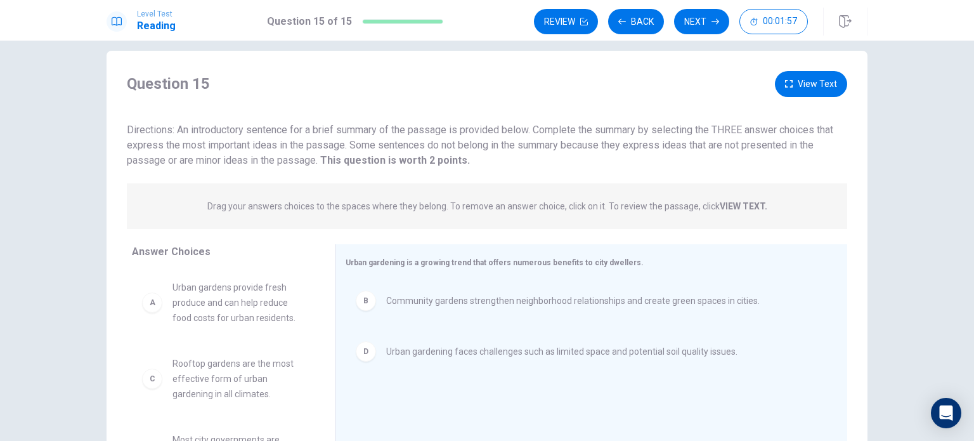
click at [789, 86] on icon "button" at bounding box center [789, 84] width 8 height 8
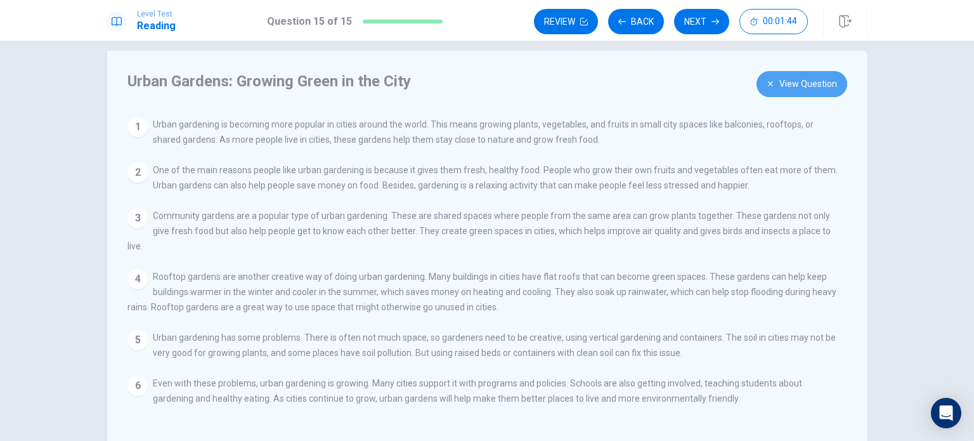
click at [789, 86] on button "View Question" at bounding box center [801, 84] width 91 height 26
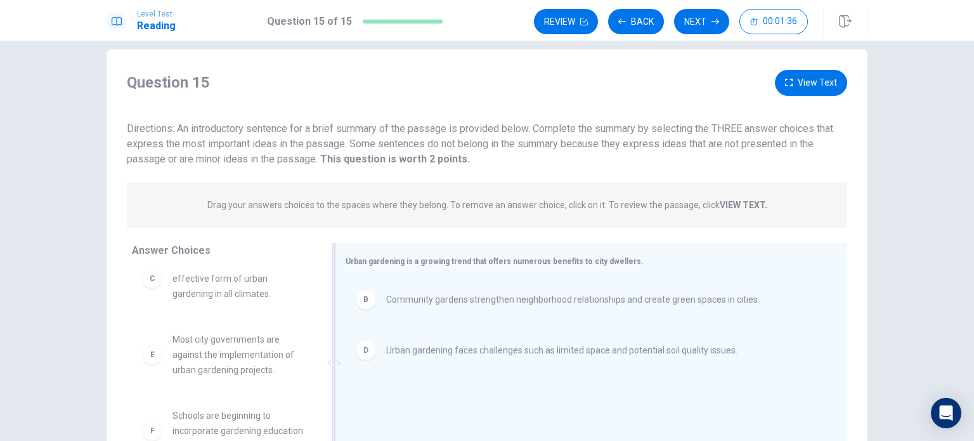
scroll to position [17, 0]
click at [822, 91] on button "View Text" at bounding box center [811, 82] width 72 height 26
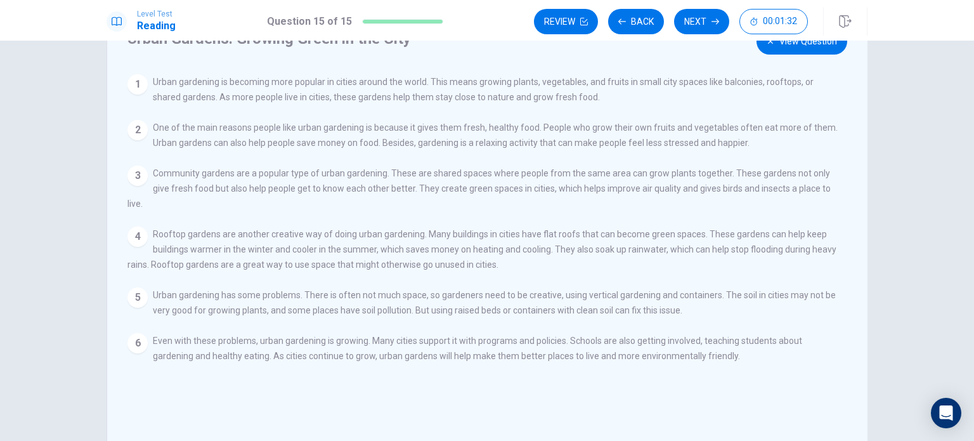
scroll to position [0, 0]
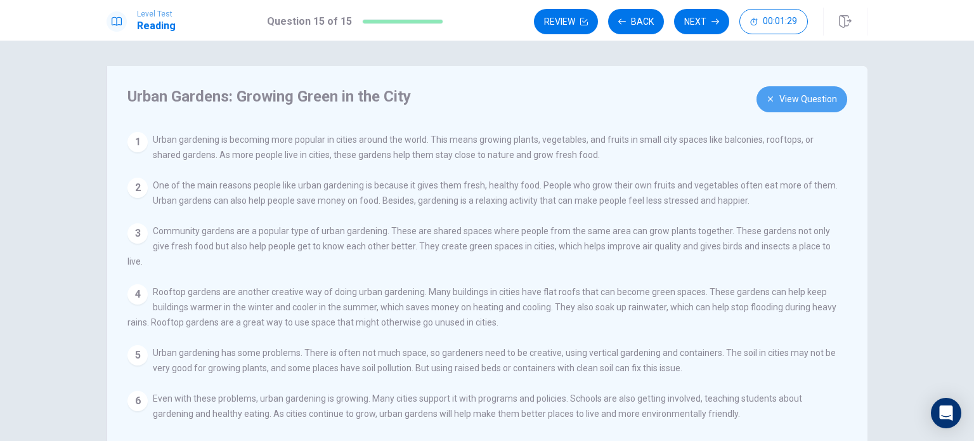
click at [796, 96] on button "View Question" at bounding box center [801, 99] width 91 height 26
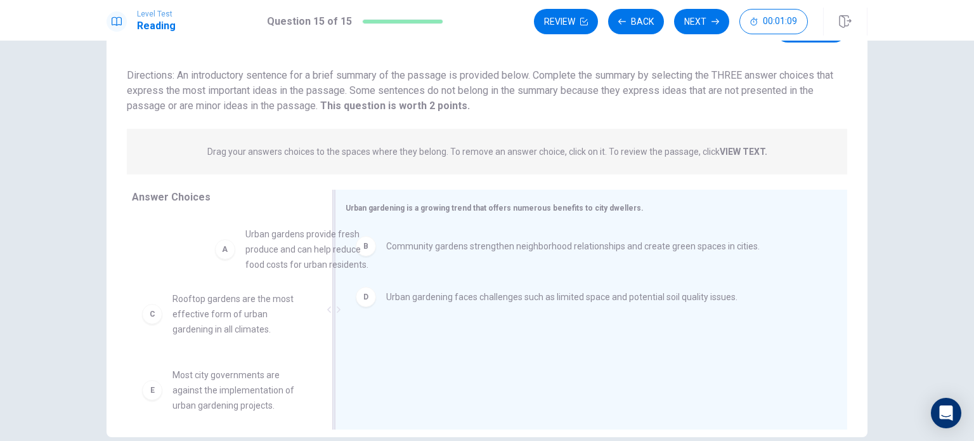
drag, startPoint x: 247, startPoint y: 243, endPoint x: 443, endPoint y: 247, distance: 196.6
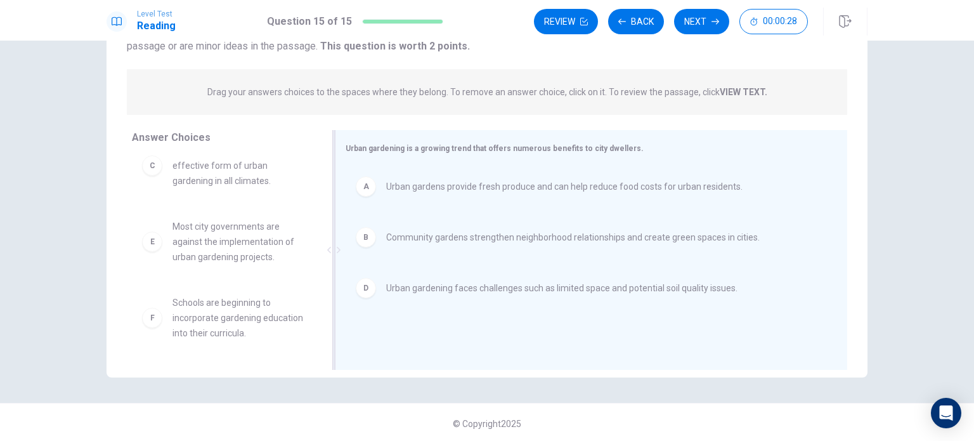
scroll to position [56, 0]
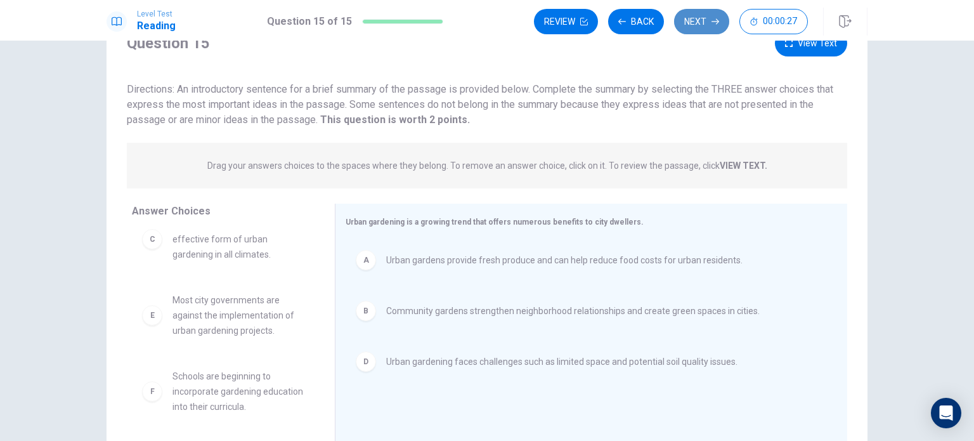
click at [699, 25] on button "Next" at bounding box center [701, 21] width 55 height 25
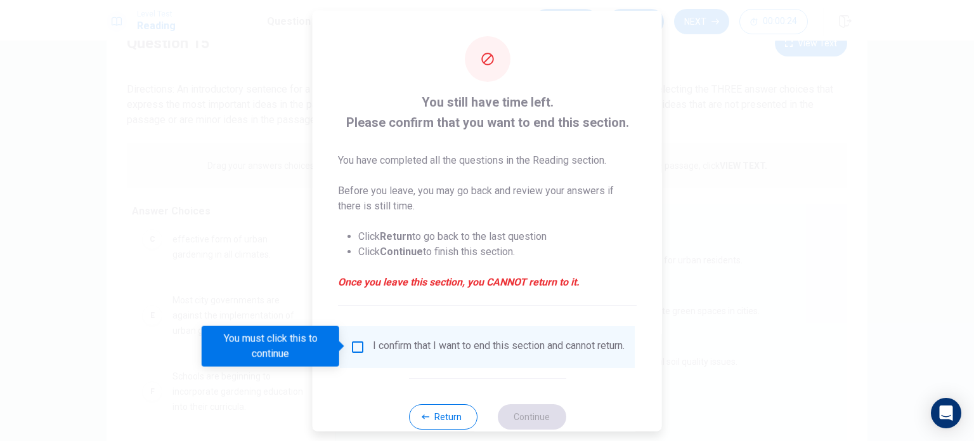
scroll to position [32, 0]
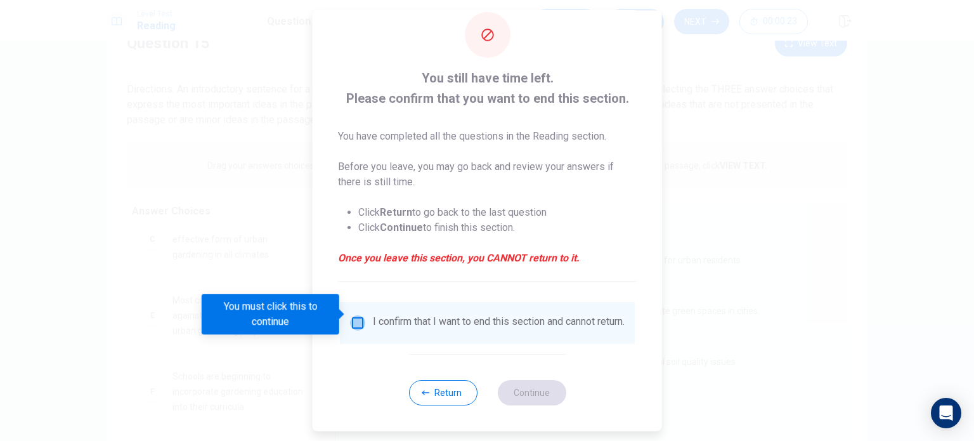
click at [356, 316] on input "You must click this to continue" at bounding box center [357, 322] width 15 height 15
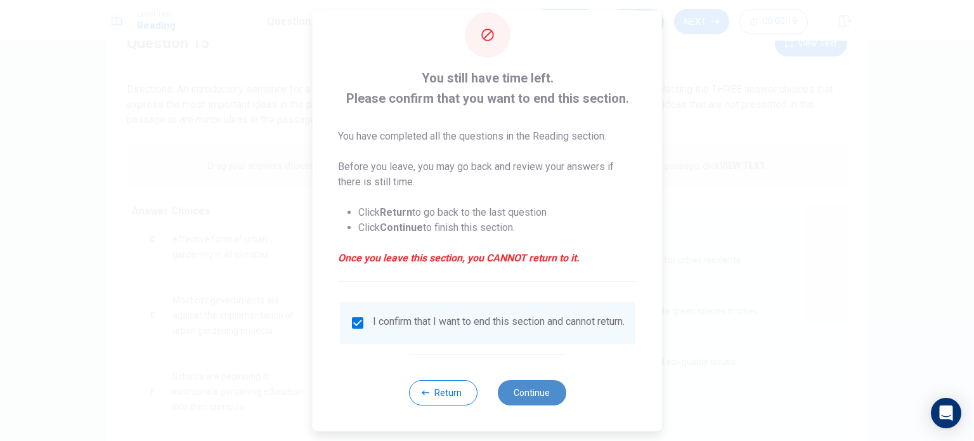
click at [546, 400] on button "Continue" at bounding box center [531, 392] width 68 height 25
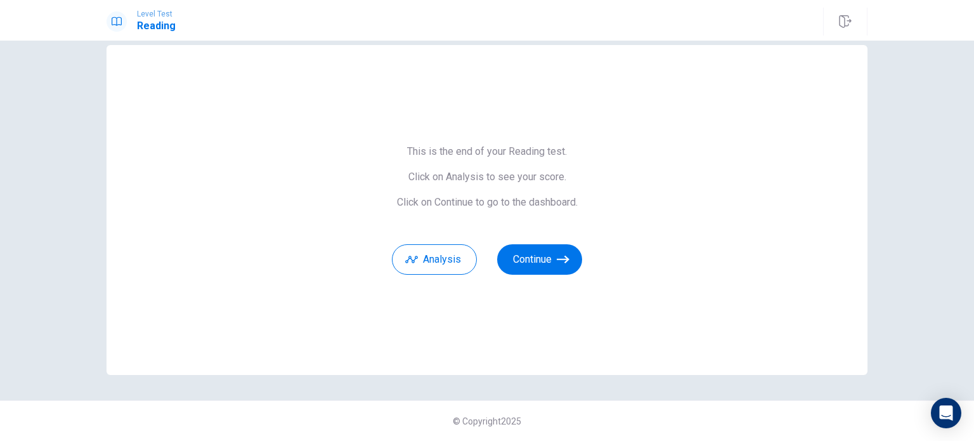
scroll to position [20, 0]
click at [533, 265] on button "Continue" at bounding box center [539, 260] width 85 height 30
